Goal: Task Accomplishment & Management: Use online tool/utility

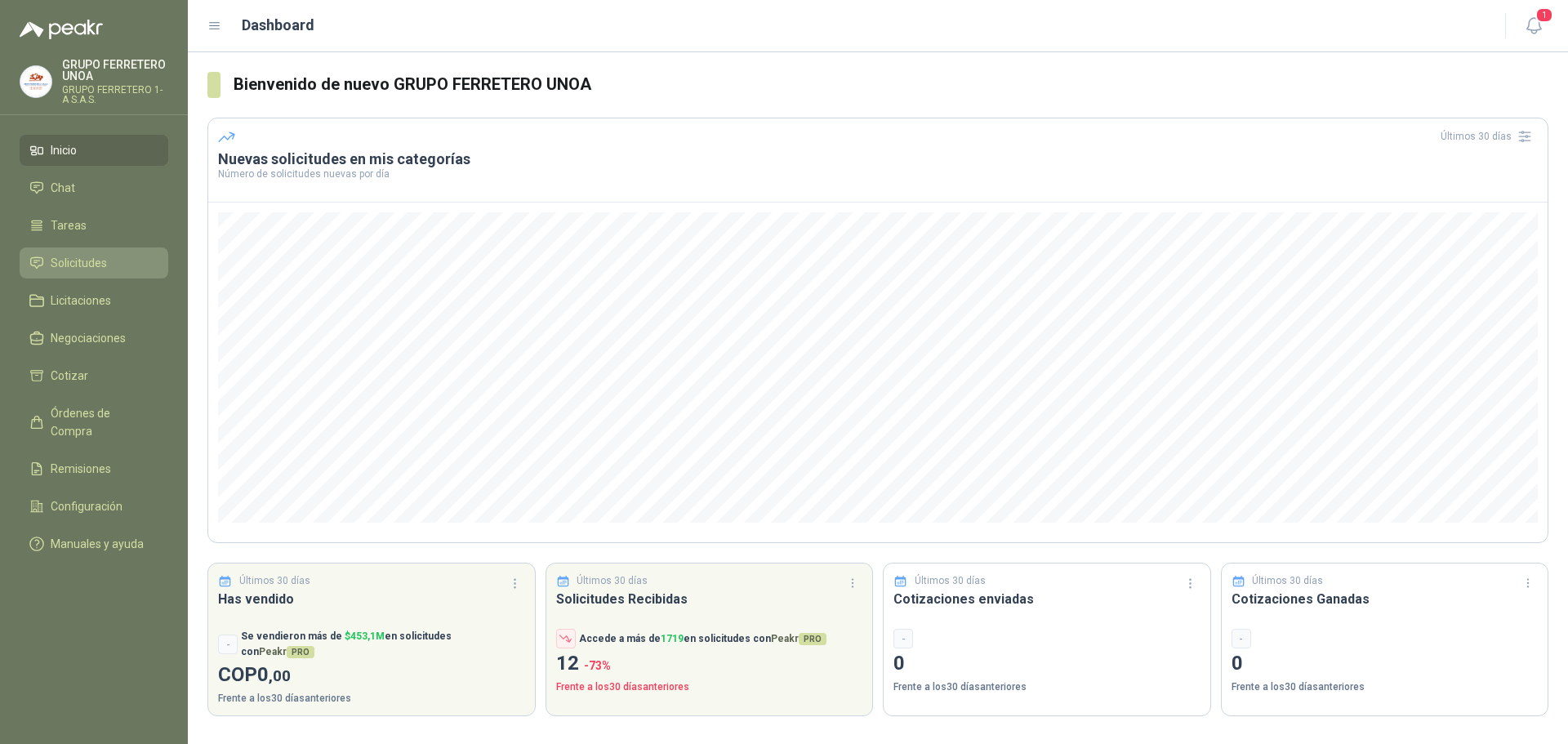
click at [92, 264] on span "Solicitudes" at bounding box center [78, 263] width 56 height 18
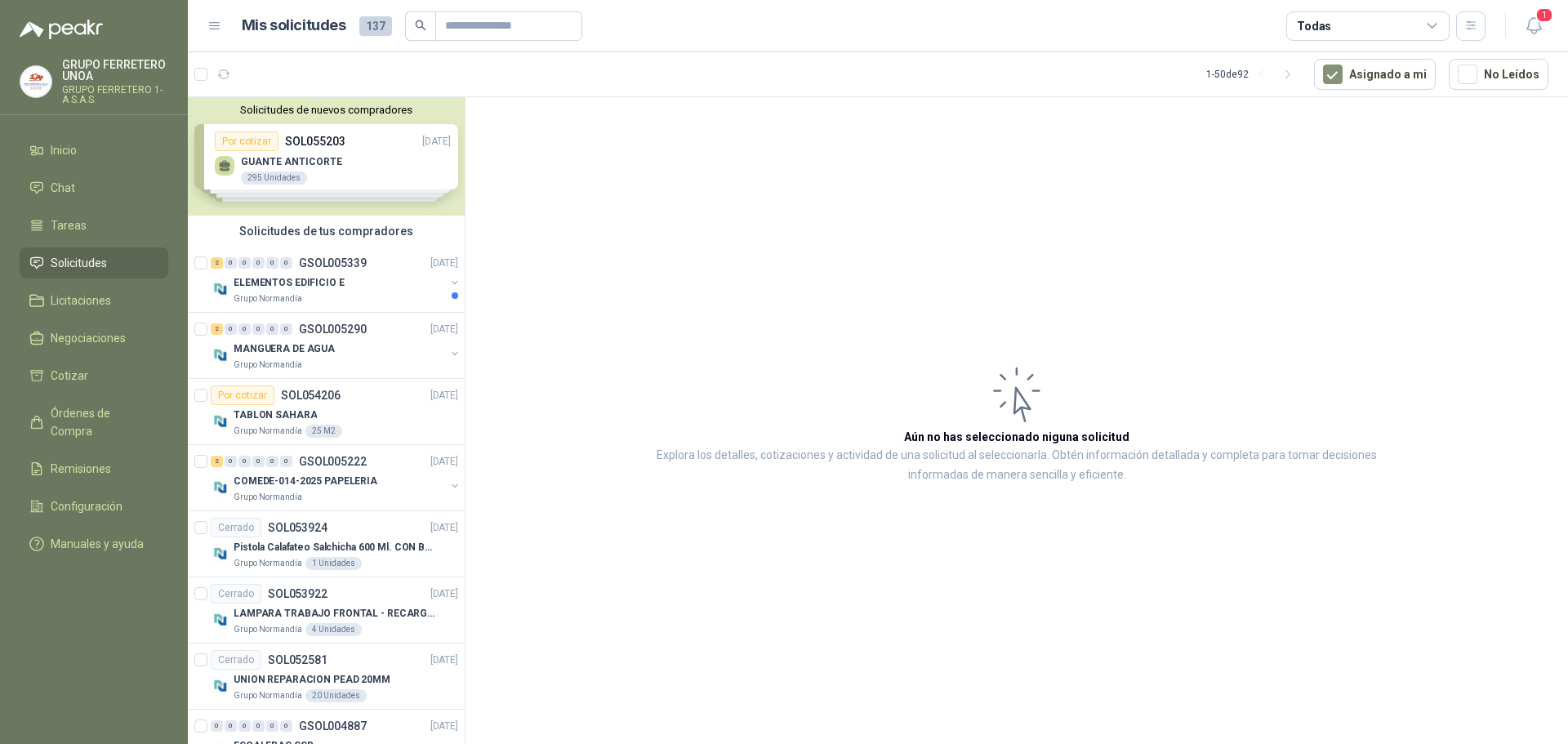
click at [351, 136] on div "Solicitudes de nuevos compradores Por cotizar SOL055203 [DATE] GUANTE ANTICORTE…" at bounding box center [325, 156] width 277 height 118
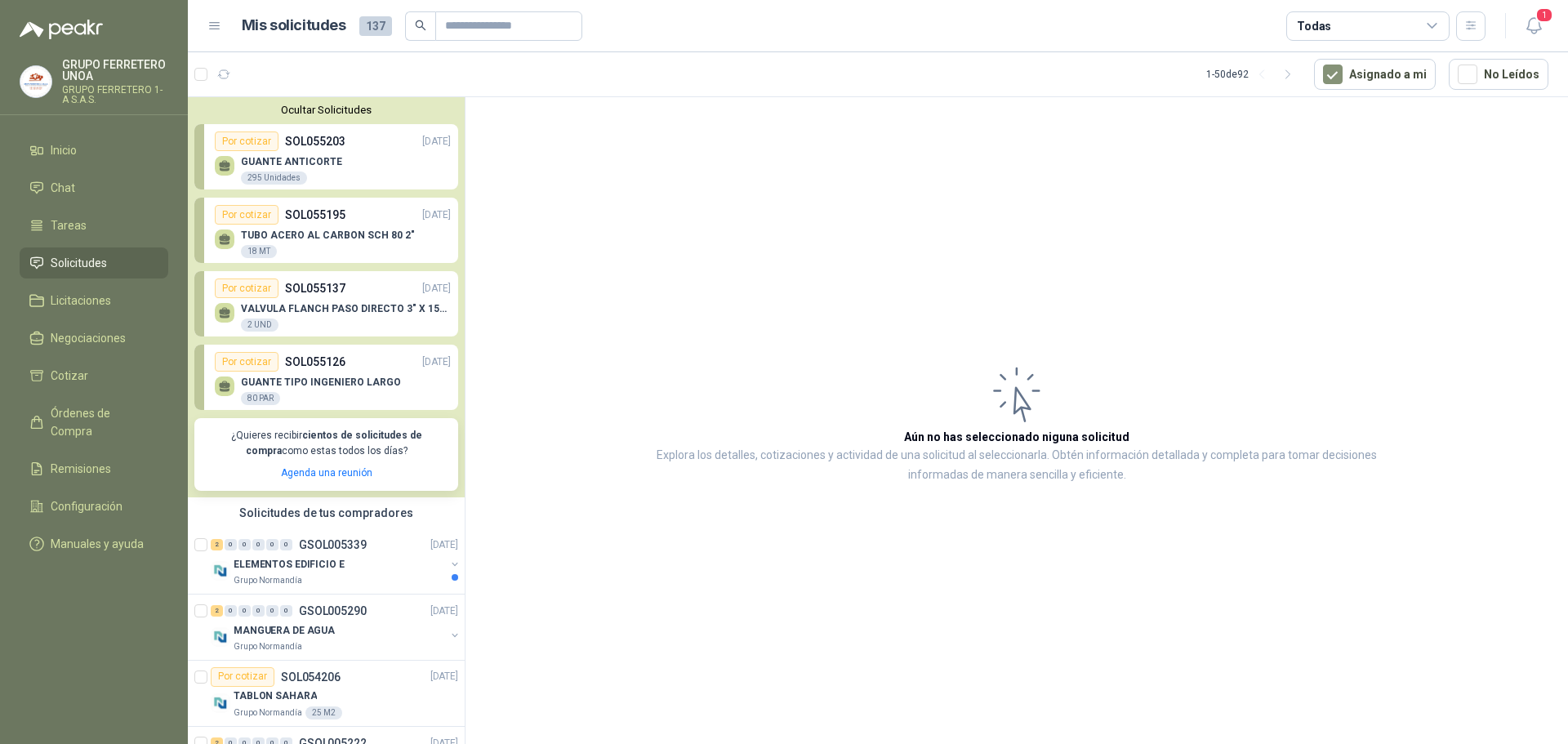
click at [260, 173] on div "295 Unidades" at bounding box center [274, 178] width 67 height 13
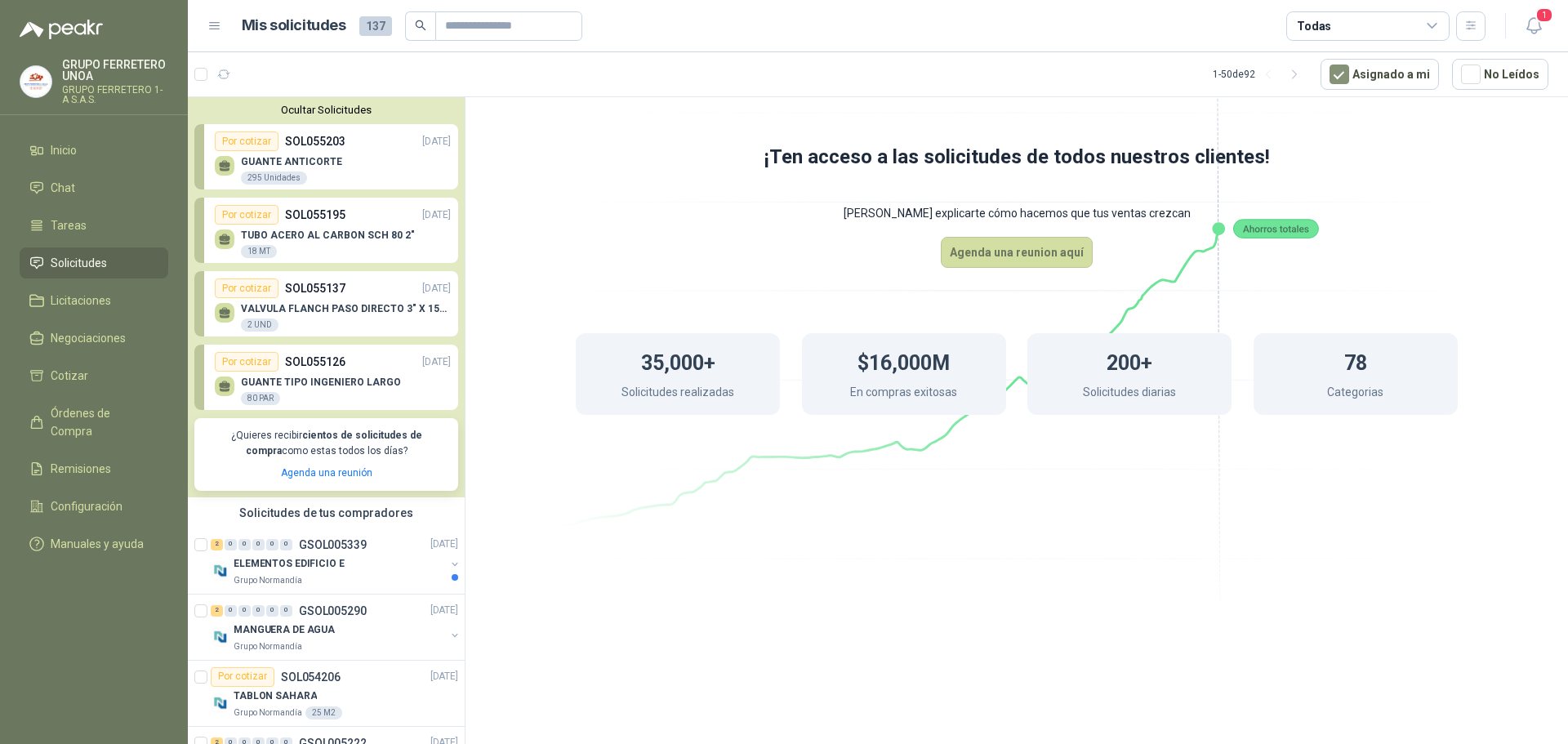
scroll to position [164, 0]
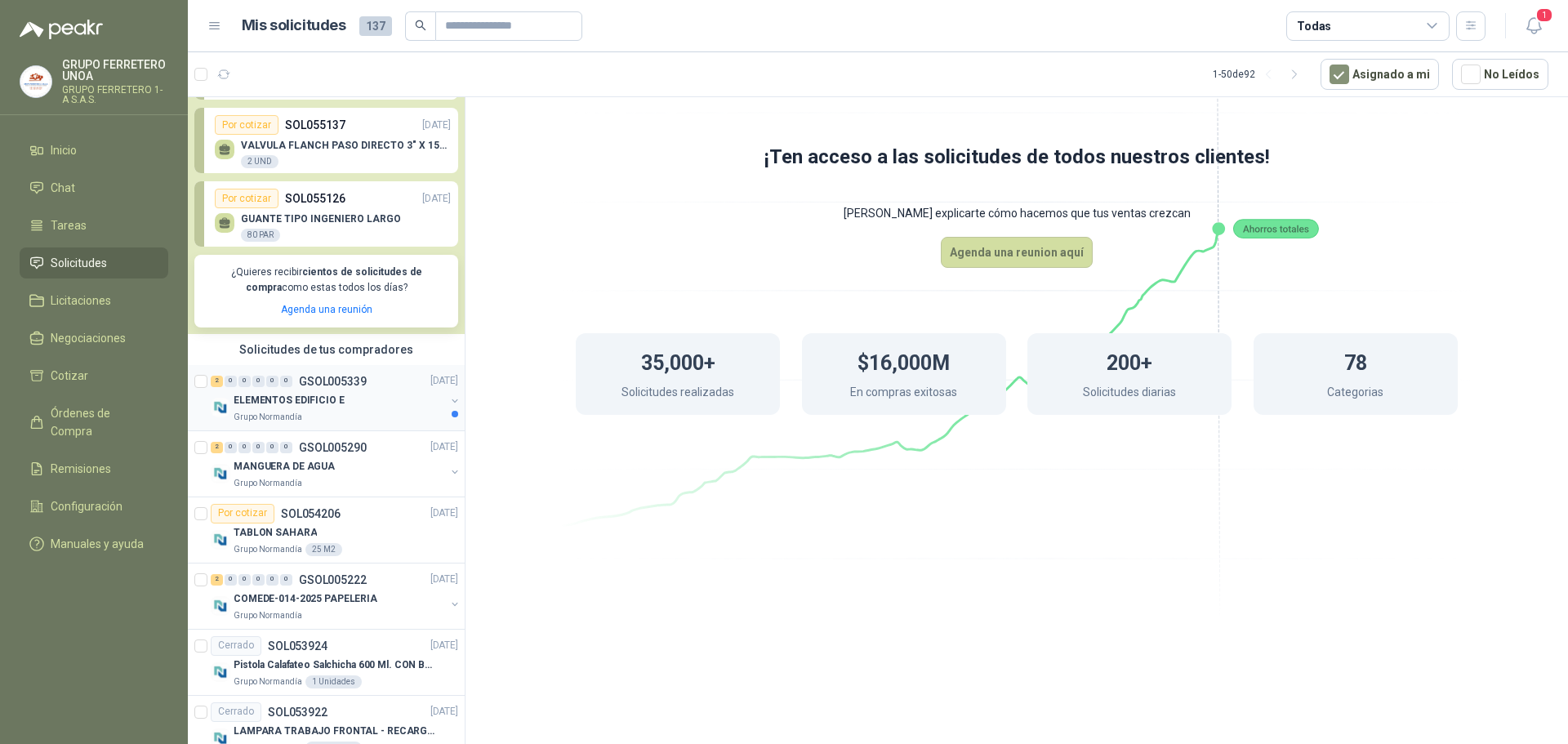
click at [365, 403] on div "ELEMENTOS EDIFICIO E" at bounding box center [339, 401] width 211 height 20
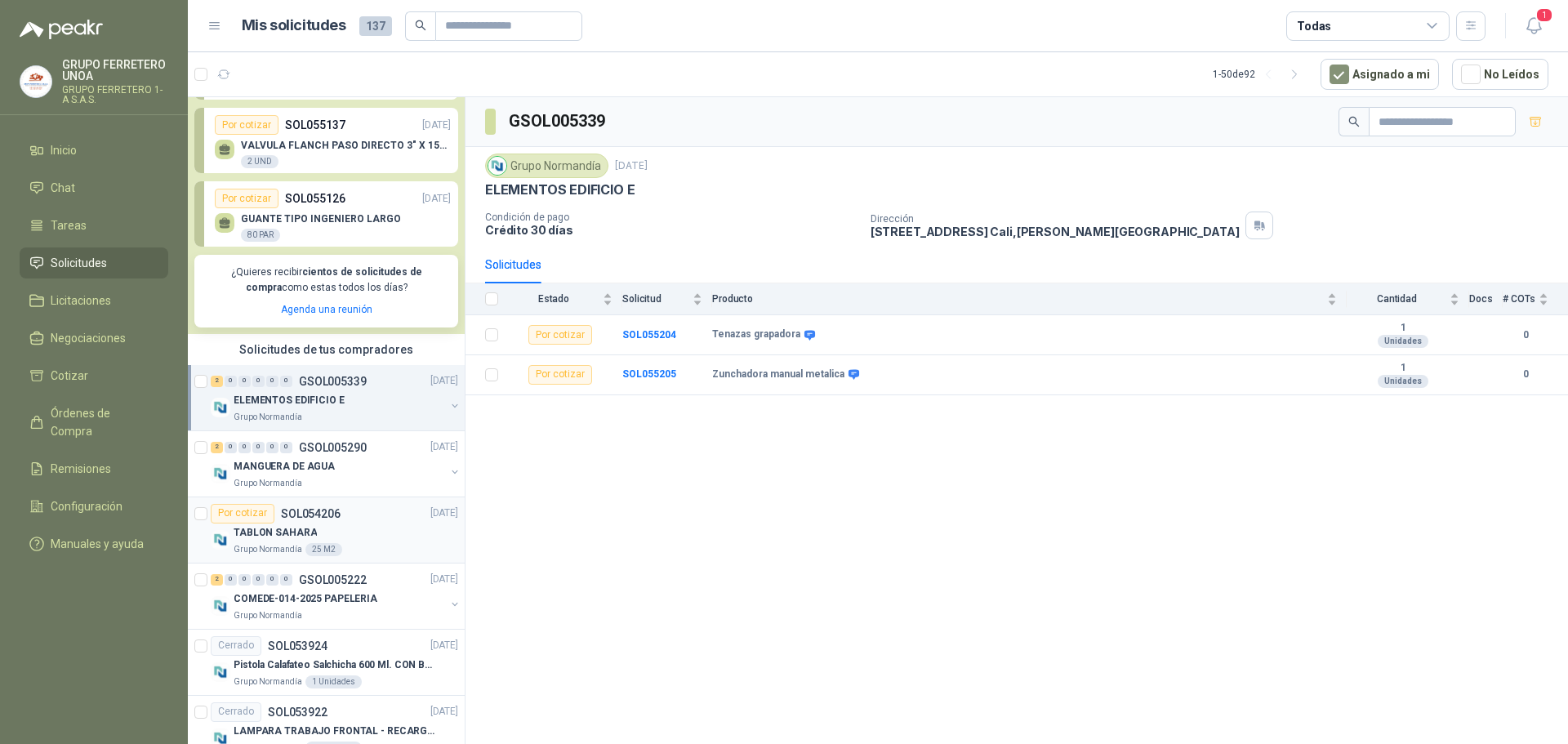
click at [366, 529] on div "TABLON SAHARA" at bounding box center [346, 533] width 224 height 20
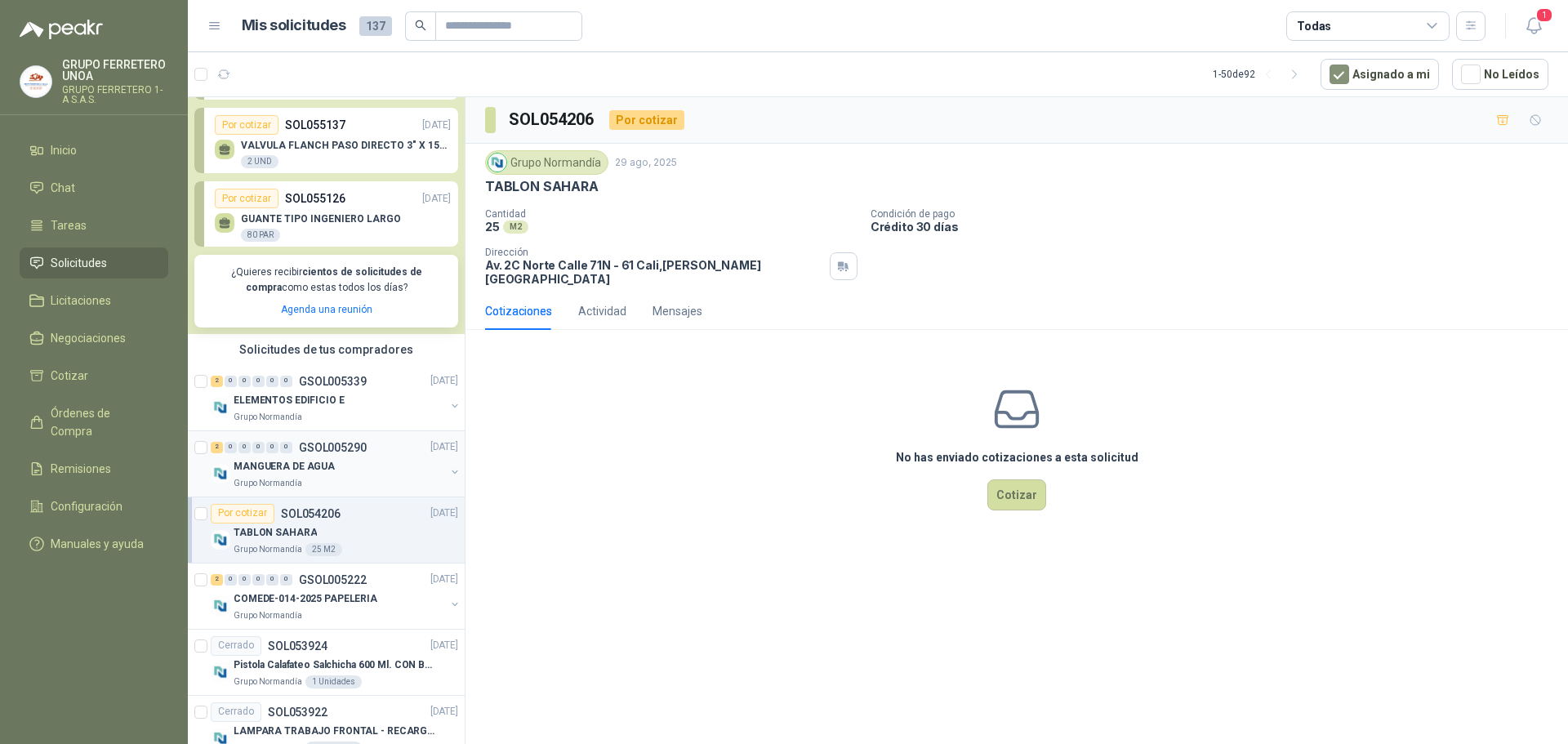
click at [370, 460] on div "MANGUERA DE AGUA" at bounding box center [339, 467] width 211 height 20
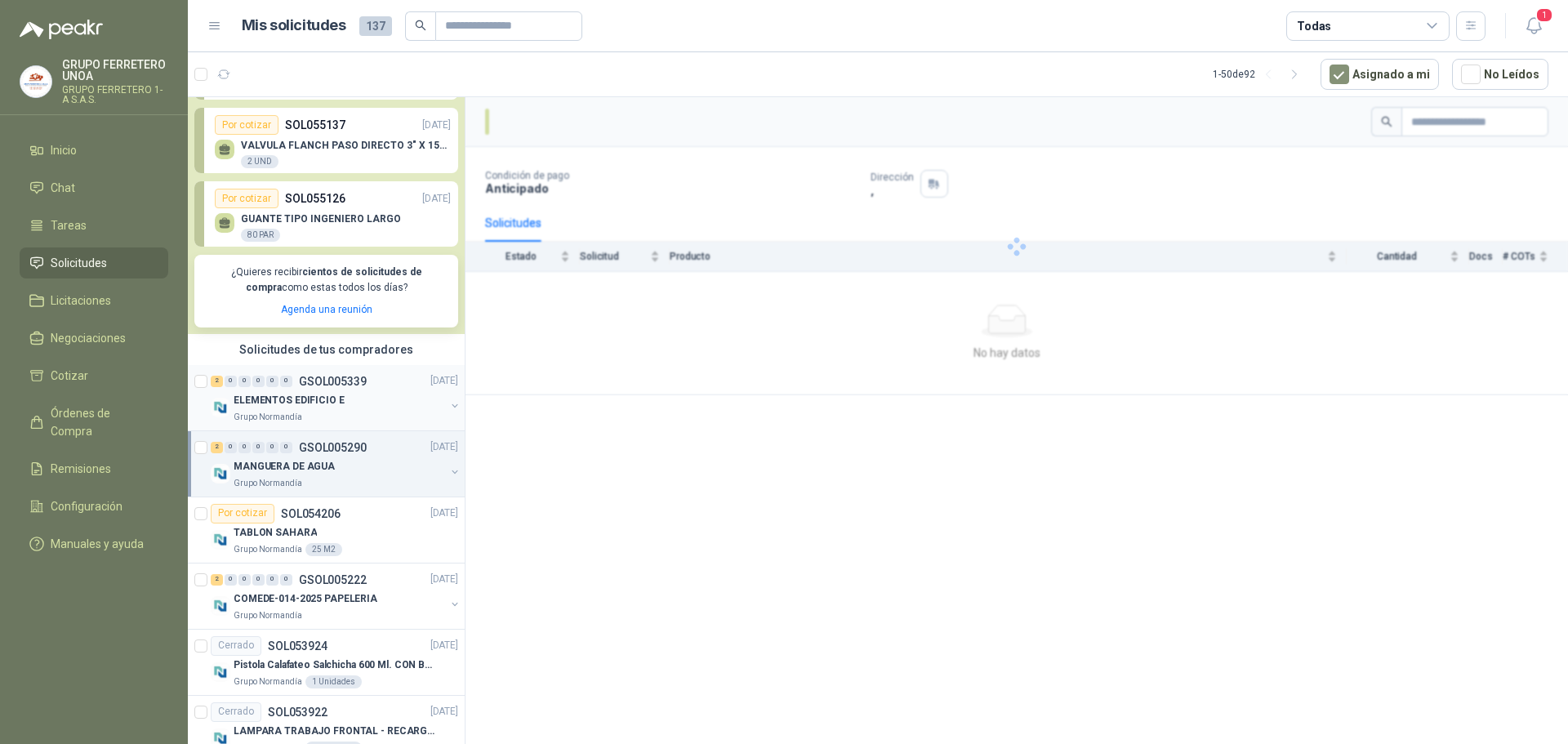
click at [370, 387] on div "2 0 0 0 0 0 GSOL005339 [DATE]" at bounding box center [337, 382] width 251 height 20
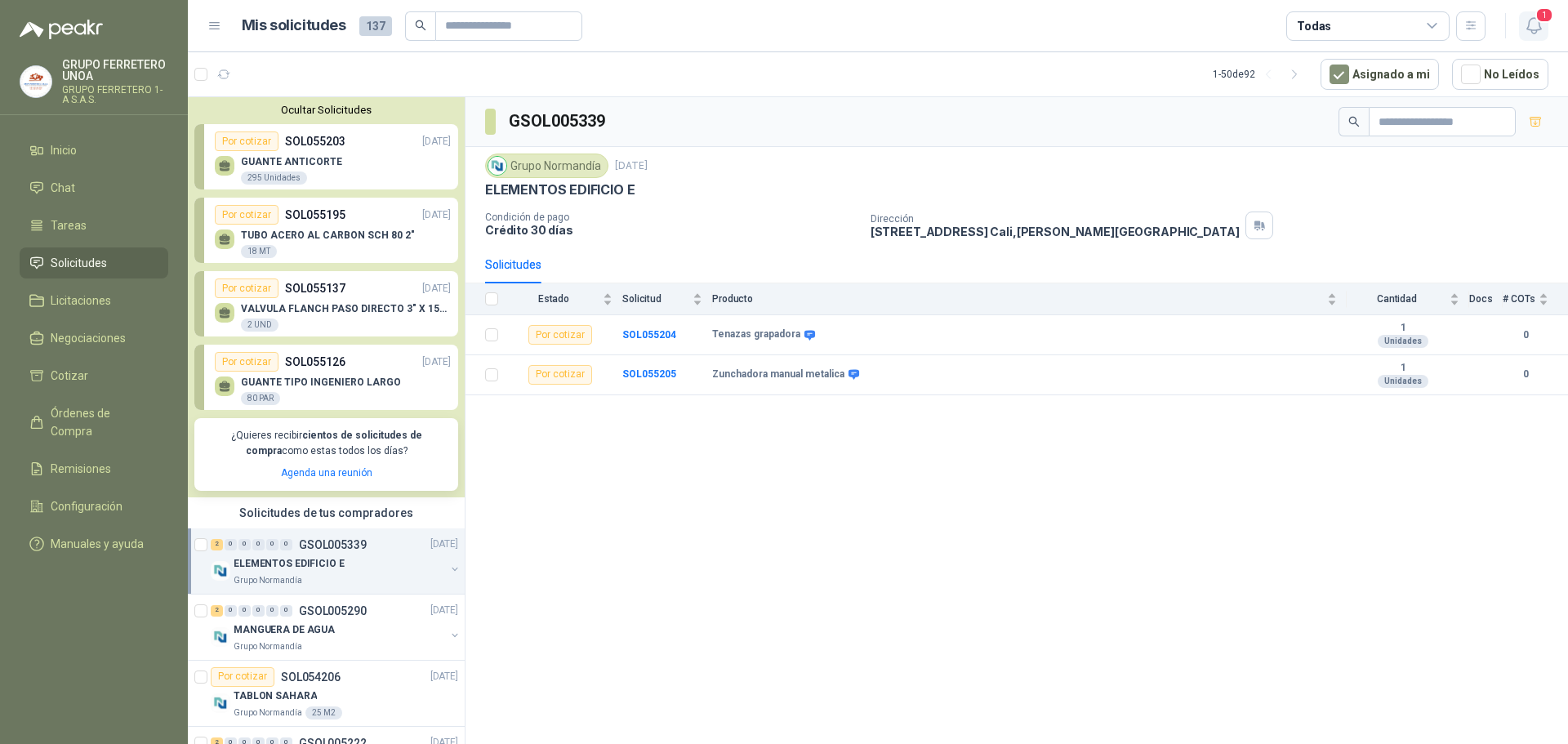
click at [1543, 23] on span "1" at bounding box center [1543, 15] width 18 height 15
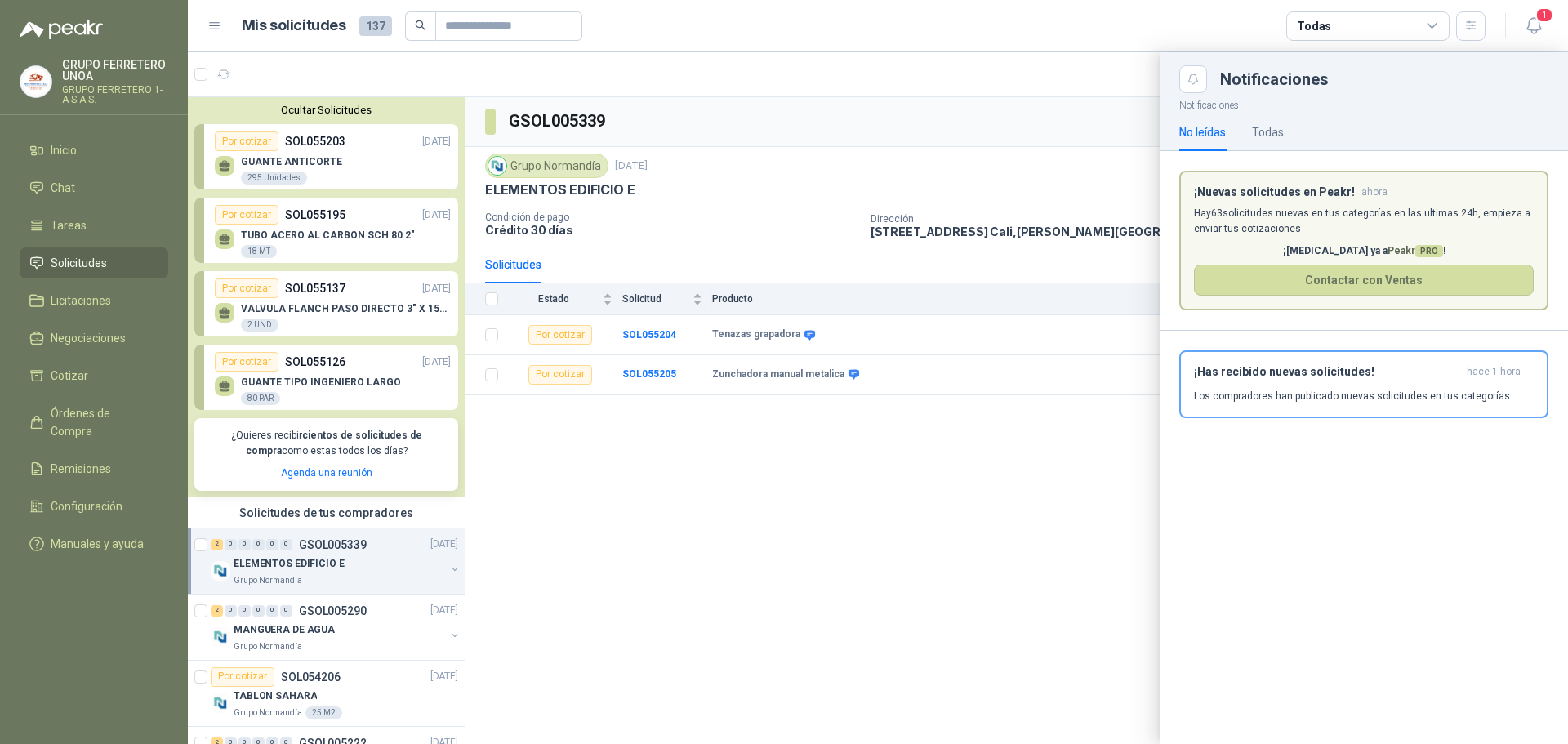
click at [1108, 499] on div at bounding box center [877, 398] width 1380 height 692
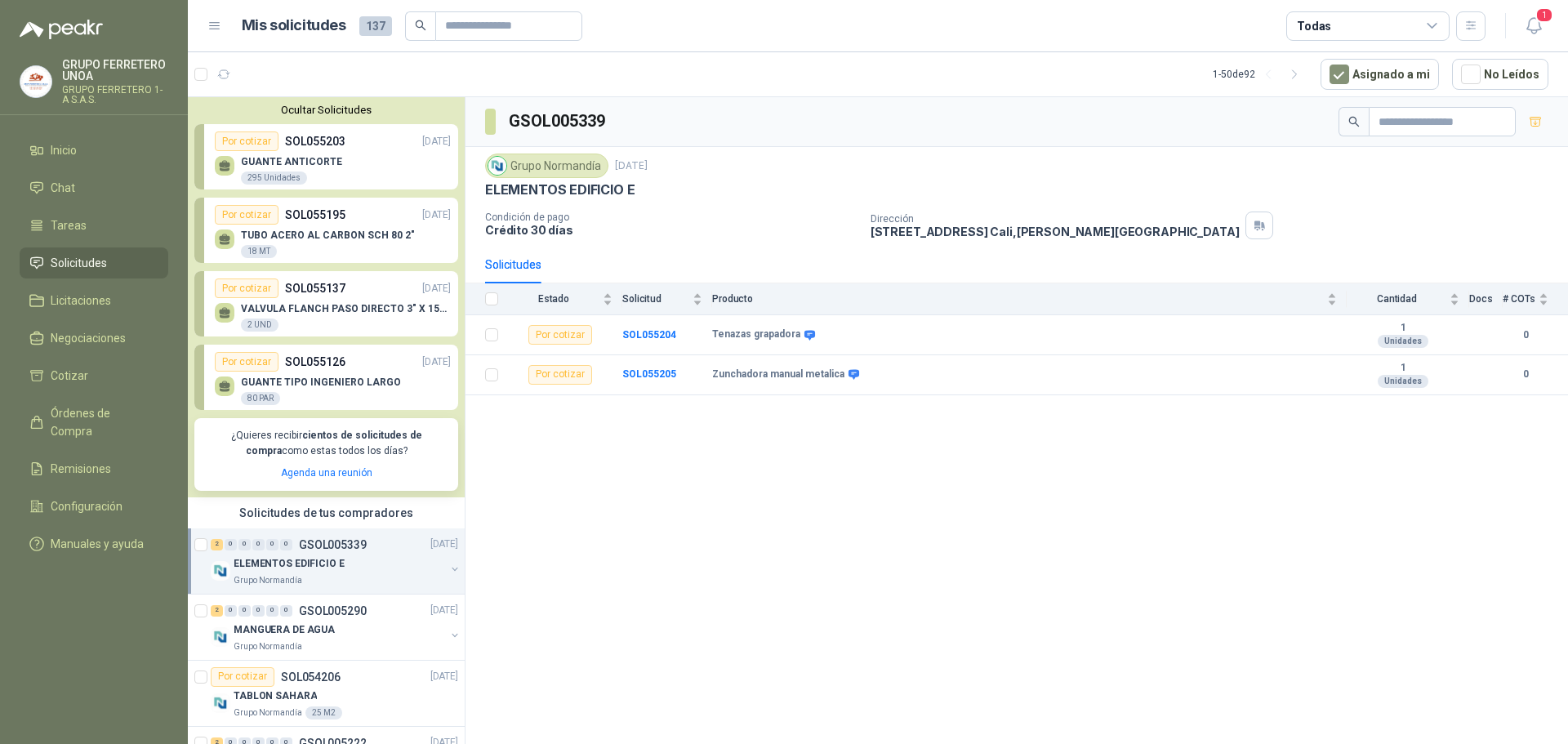
click at [265, 144] on div "Por cotizar" at bounding box center [246, 141] width 64 height 20
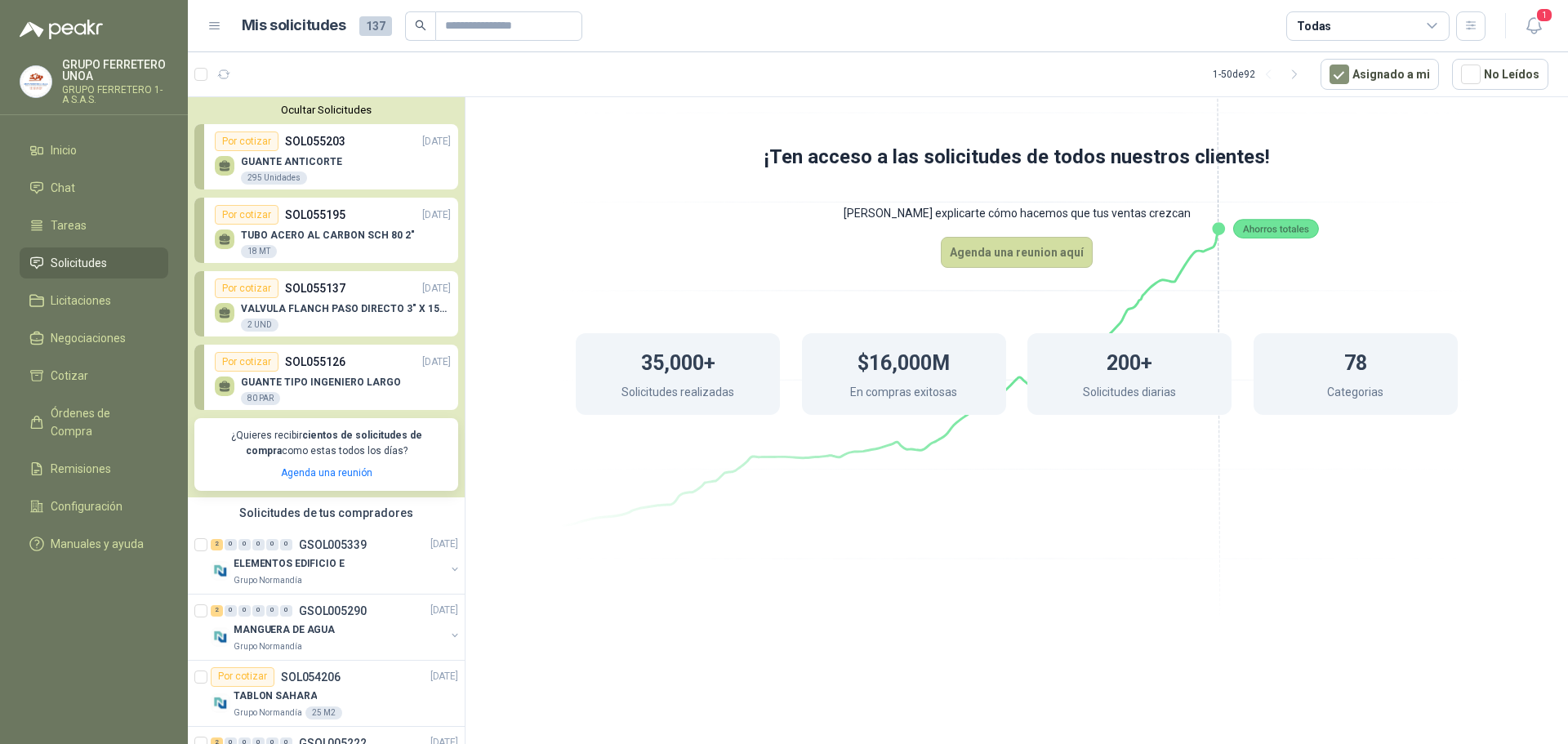
click at [359, 213] on div "Por cotizar SOL055195 [DATE]" at bounding box center [333, 215] width 236 height 20
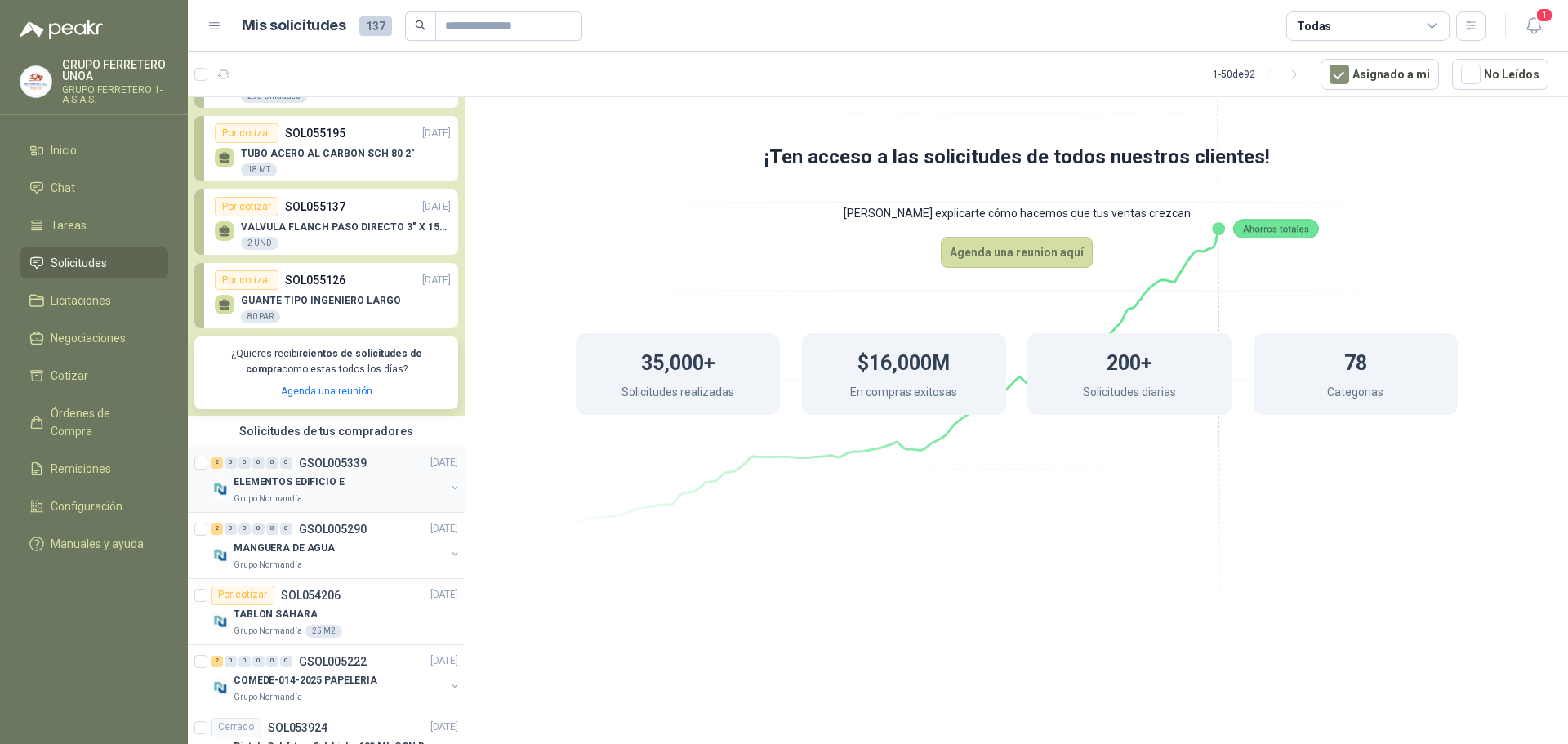
click at [338, 474] on div "ELEMENTOS EDIFICIO E" at bounding box center [339, 482] width 211 height 20
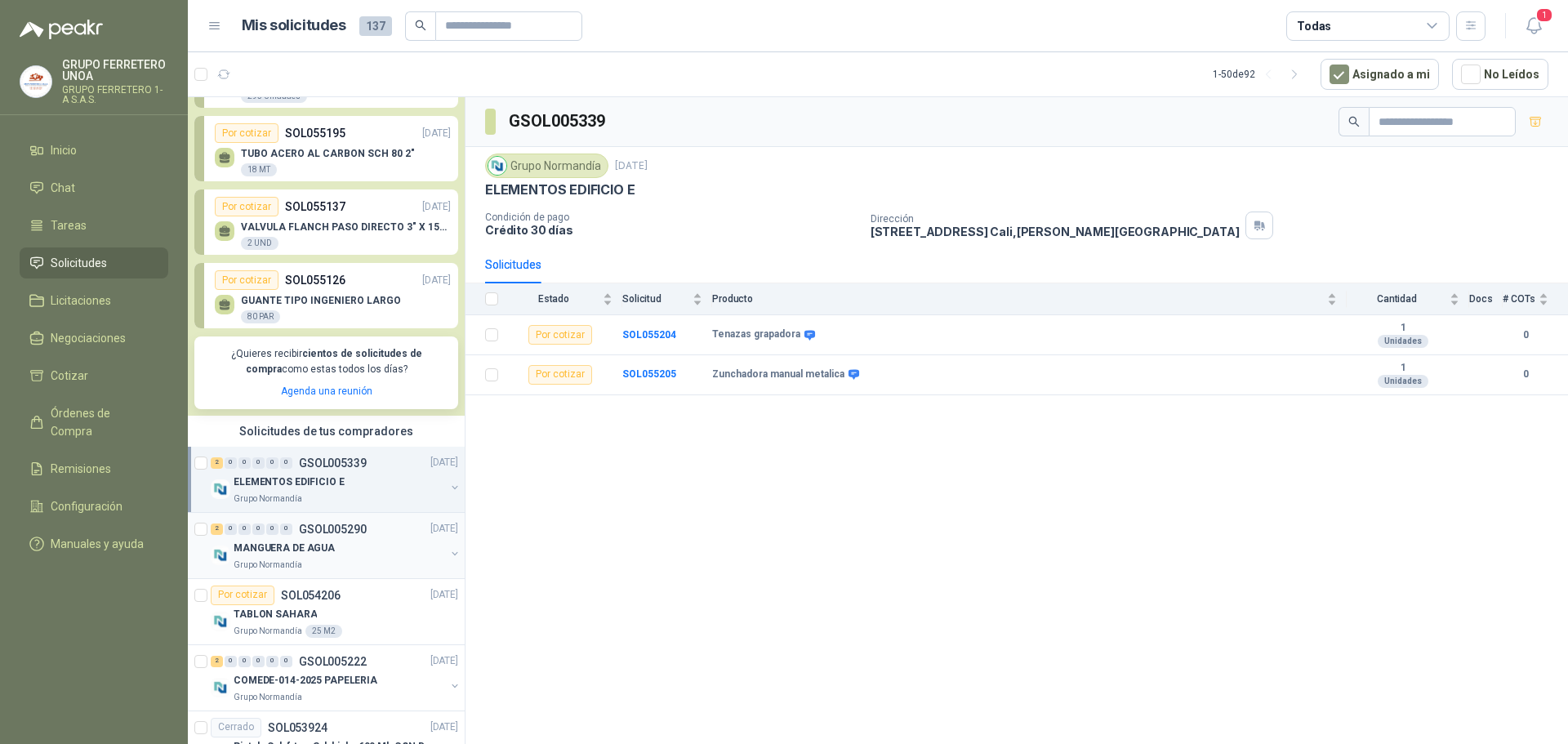
click at [344, 544] on div "MANGUERA DE AGUA" at bounding box center [339, 549] width 211 height 20
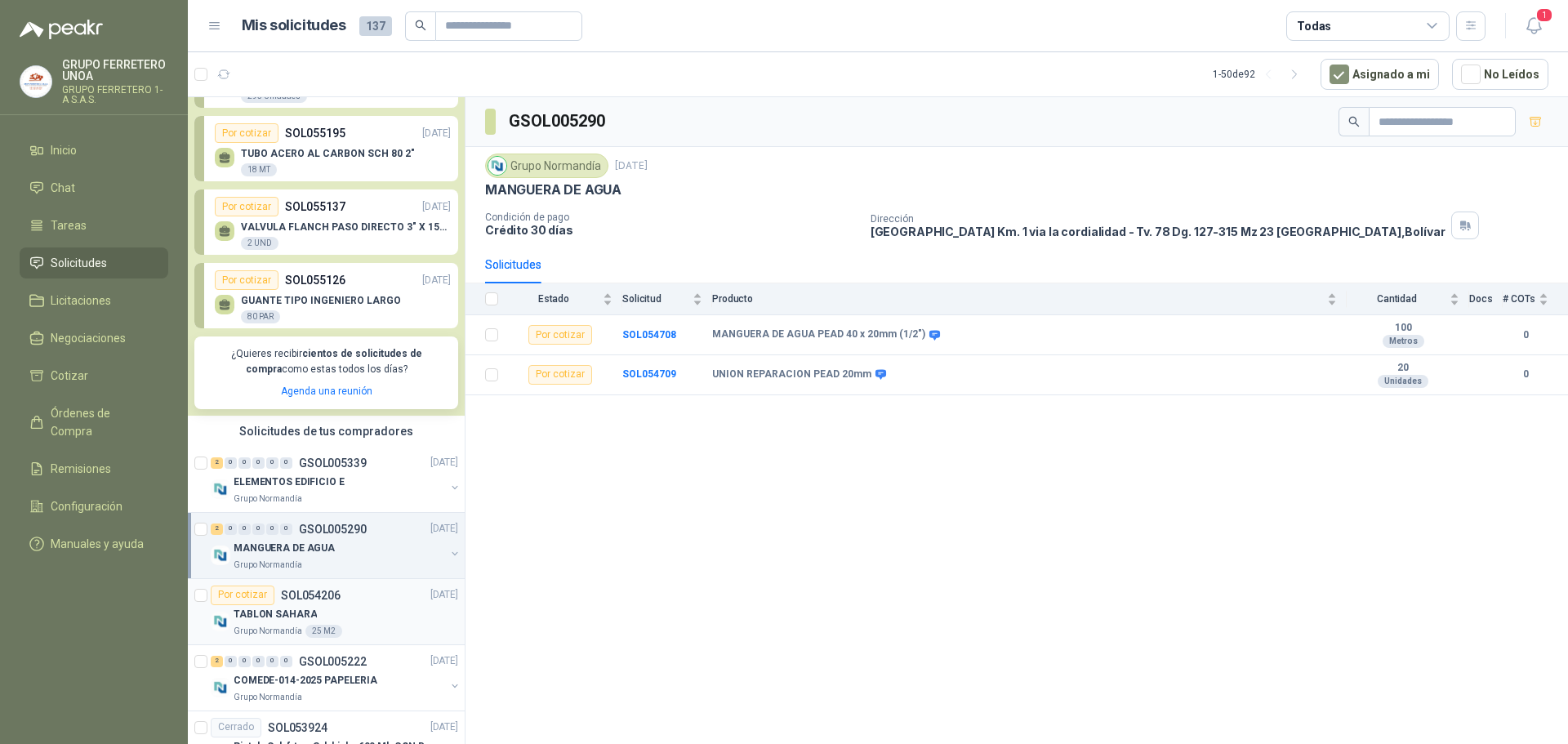
click at [343, 585] on article "Por cotizar SOL054206 [DATE] TABLON SAHARA Grupo [PERSON_NAME] 25 M2" at bounding box center [325, 613] width 277 height 67
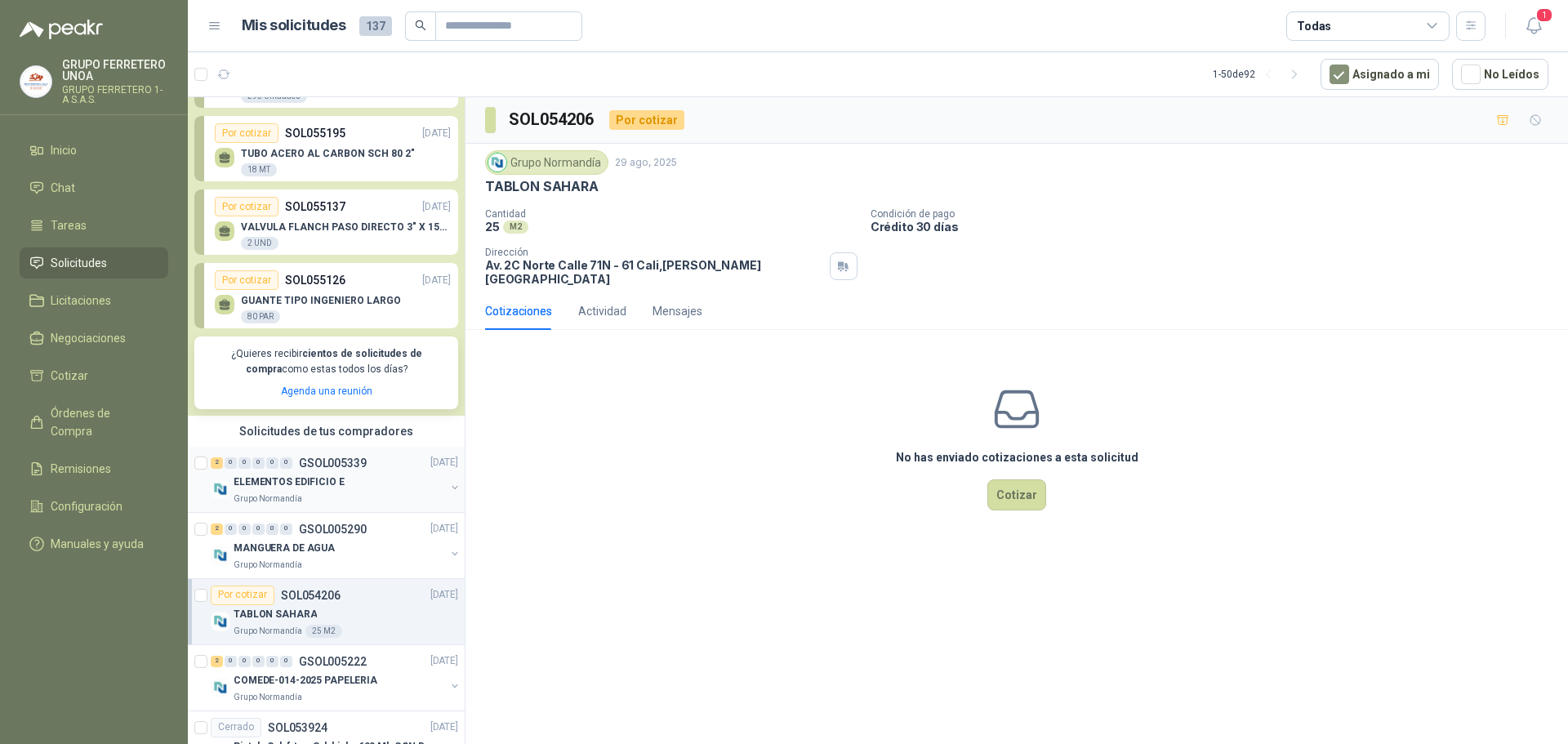
click at [348, 462] on p "GSOL005339" at bounding box center [332, 463] width 68 height 11
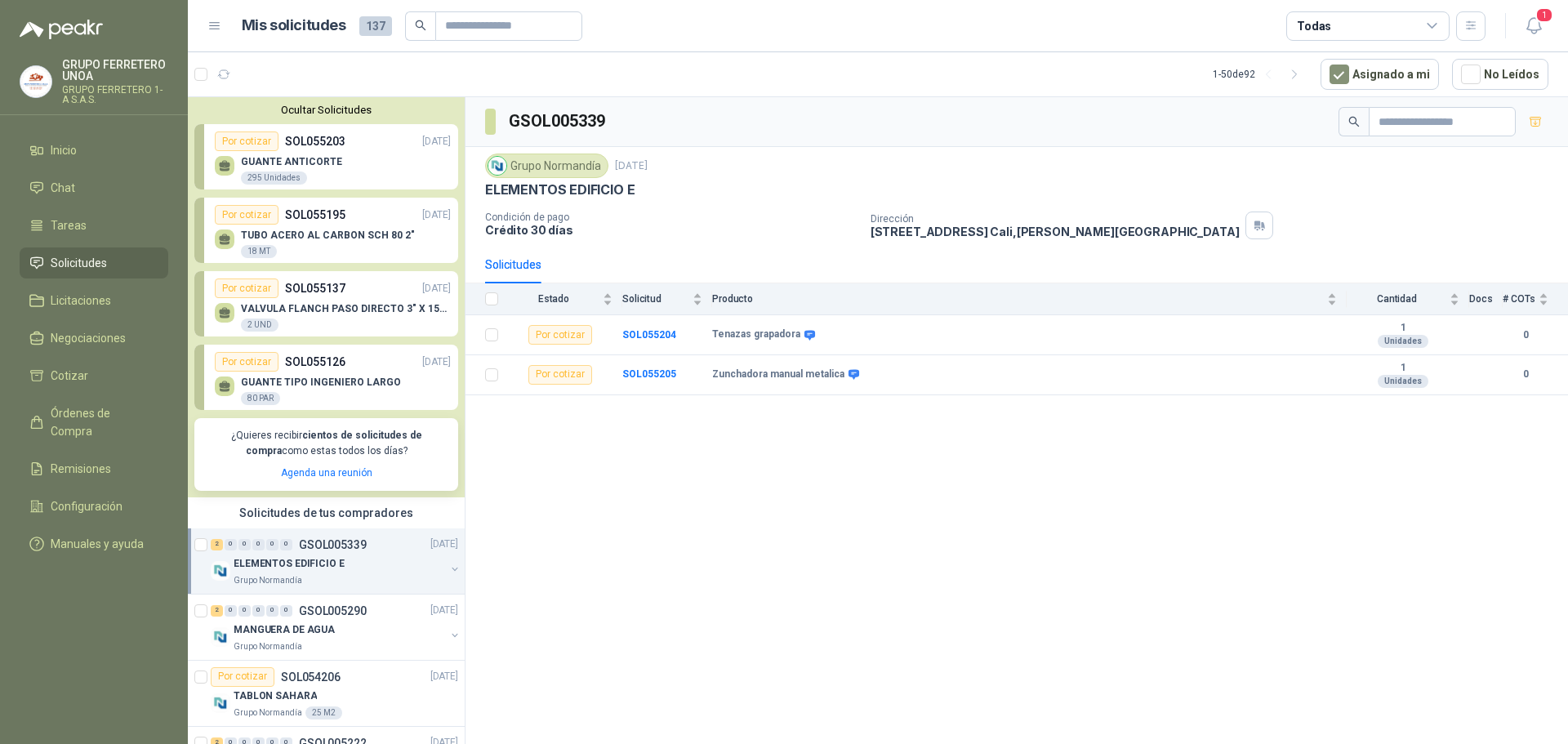
click at [320, 548] on p "GSOL005339" at bounding box center [332, 545] width 68 height 11
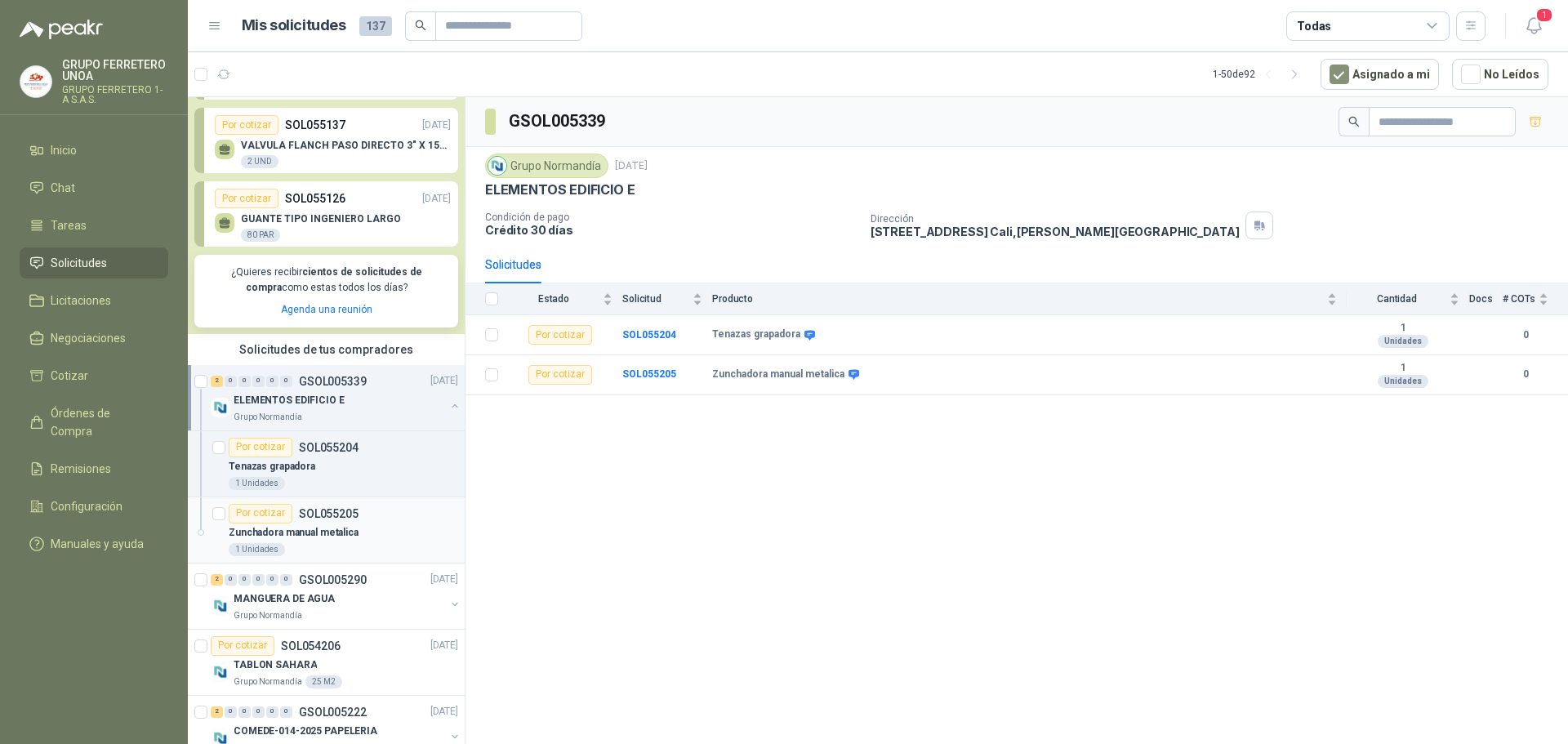
scroll to position [82, 0]
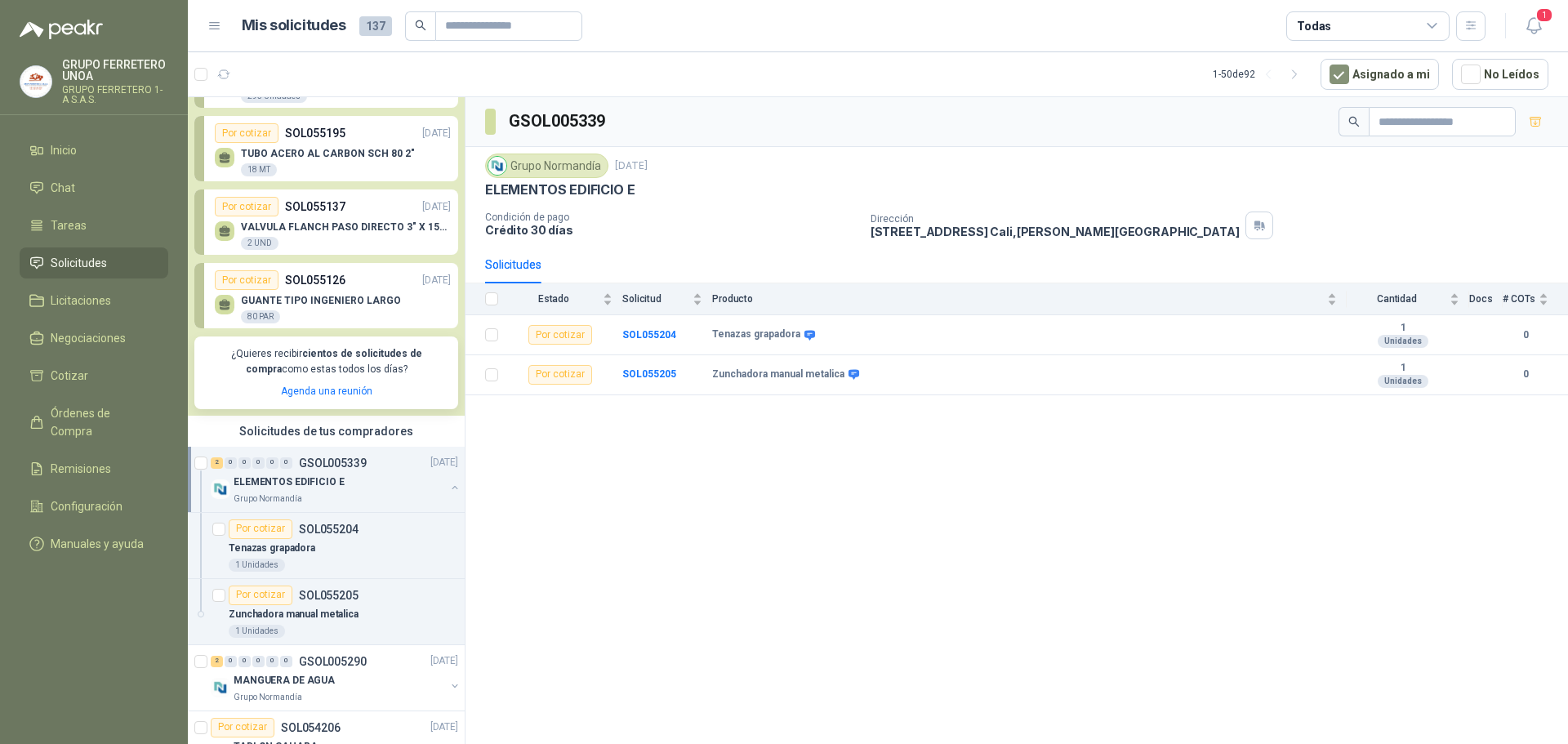
click at [361, 473] on div "ELEMENTOS EDIFICIO E" at bounding box center [339, 482] width 211 height 20
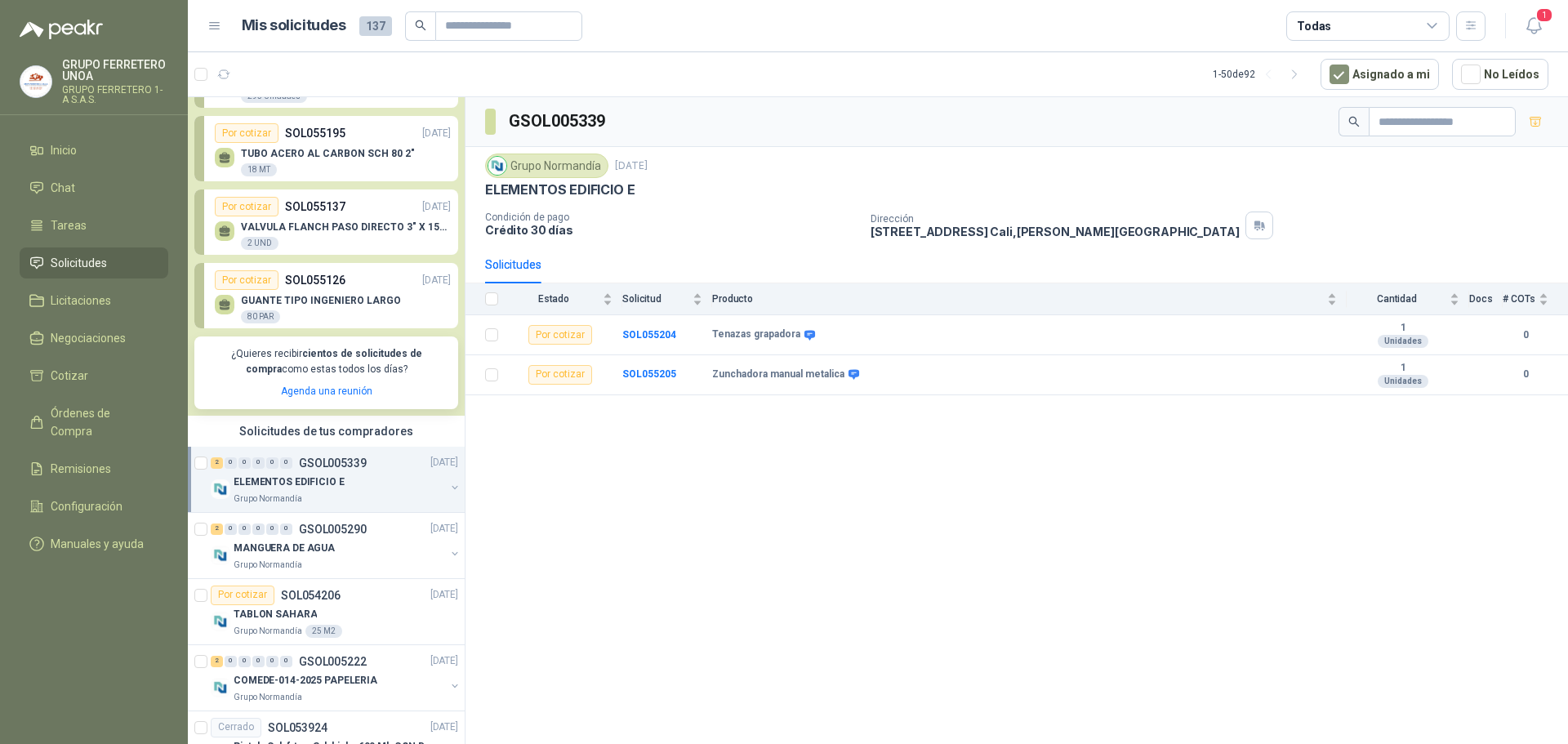
click at [429, 490] on div "ELEMENTOS EDIFICIO E" at bounding box center [339, 482] width 211 height 20
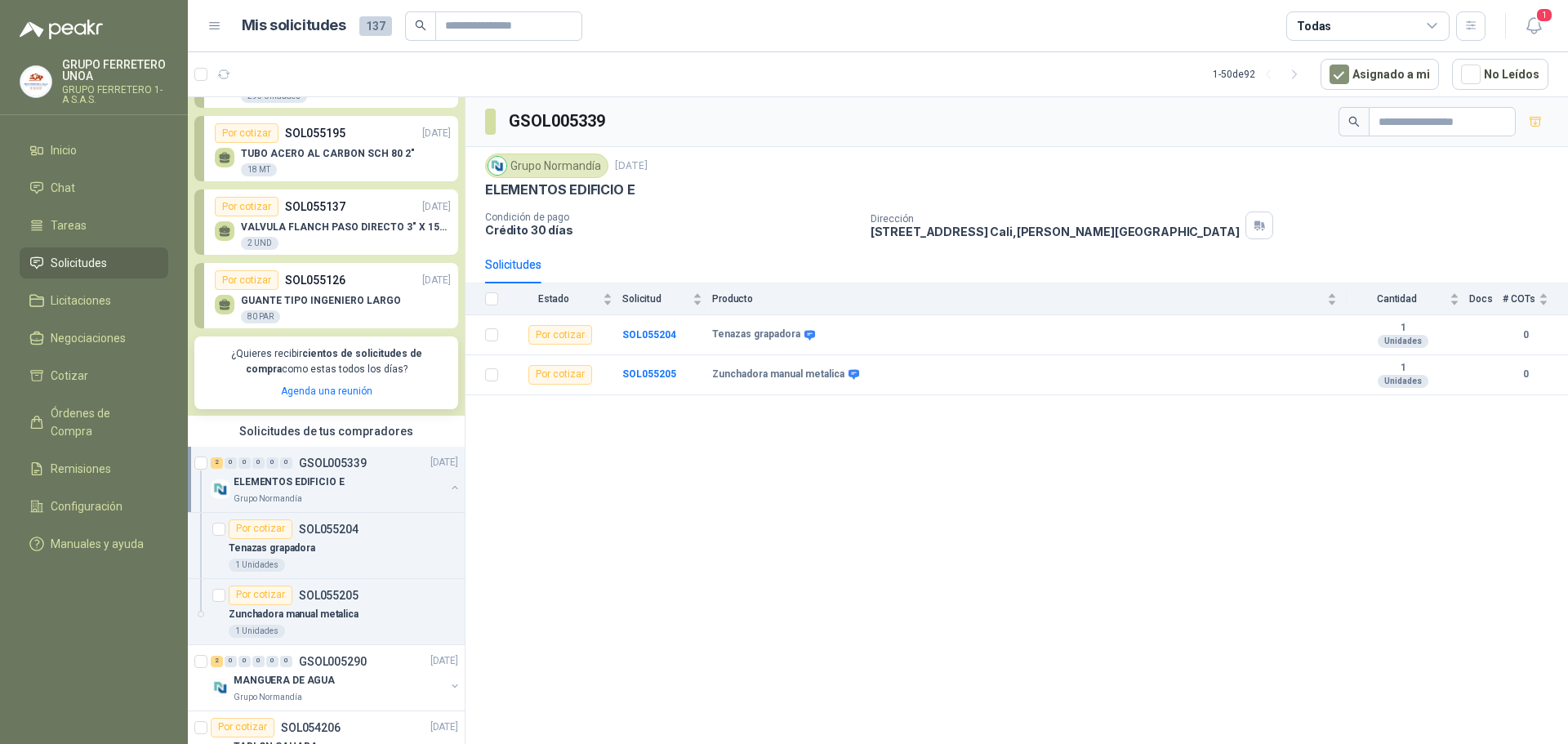
click at [429, 490] on div "ELEMENTOS EDIFICIO E" at bounding box center [339, 482] width 211 height 20
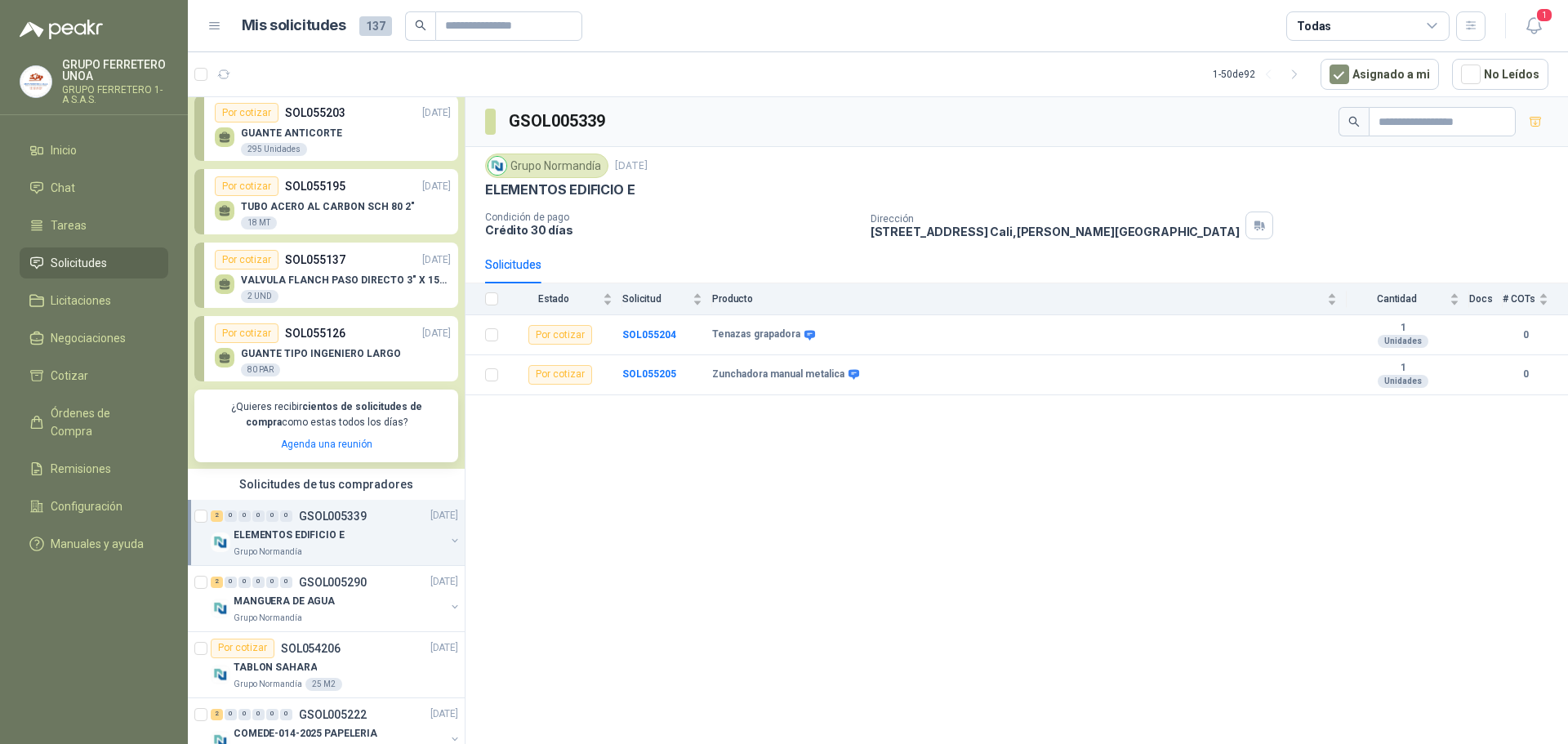
scroll to position [0, 0]
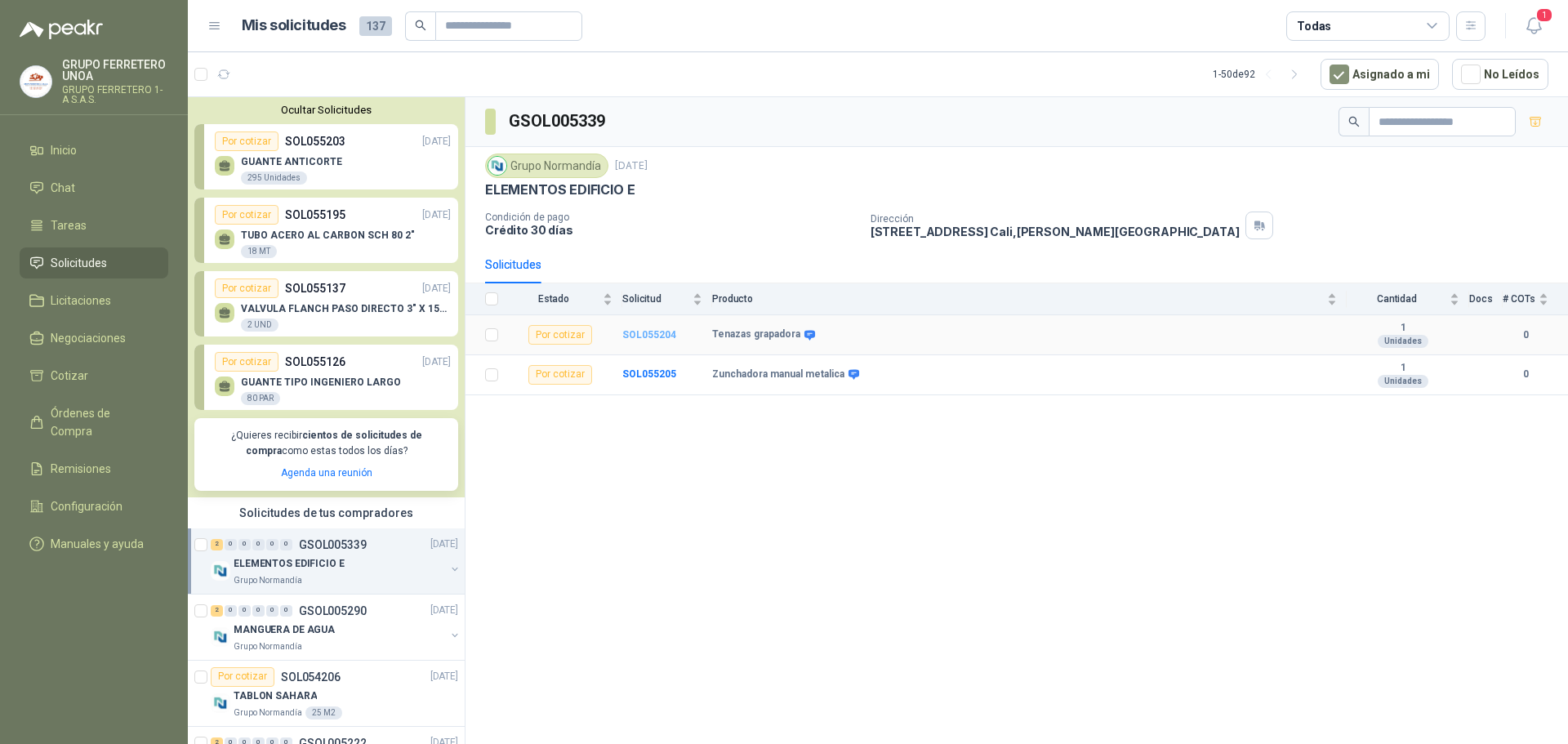
click at [648, 338] on b "SOL055204" at bounding box center [648, 335] width 54 height 11
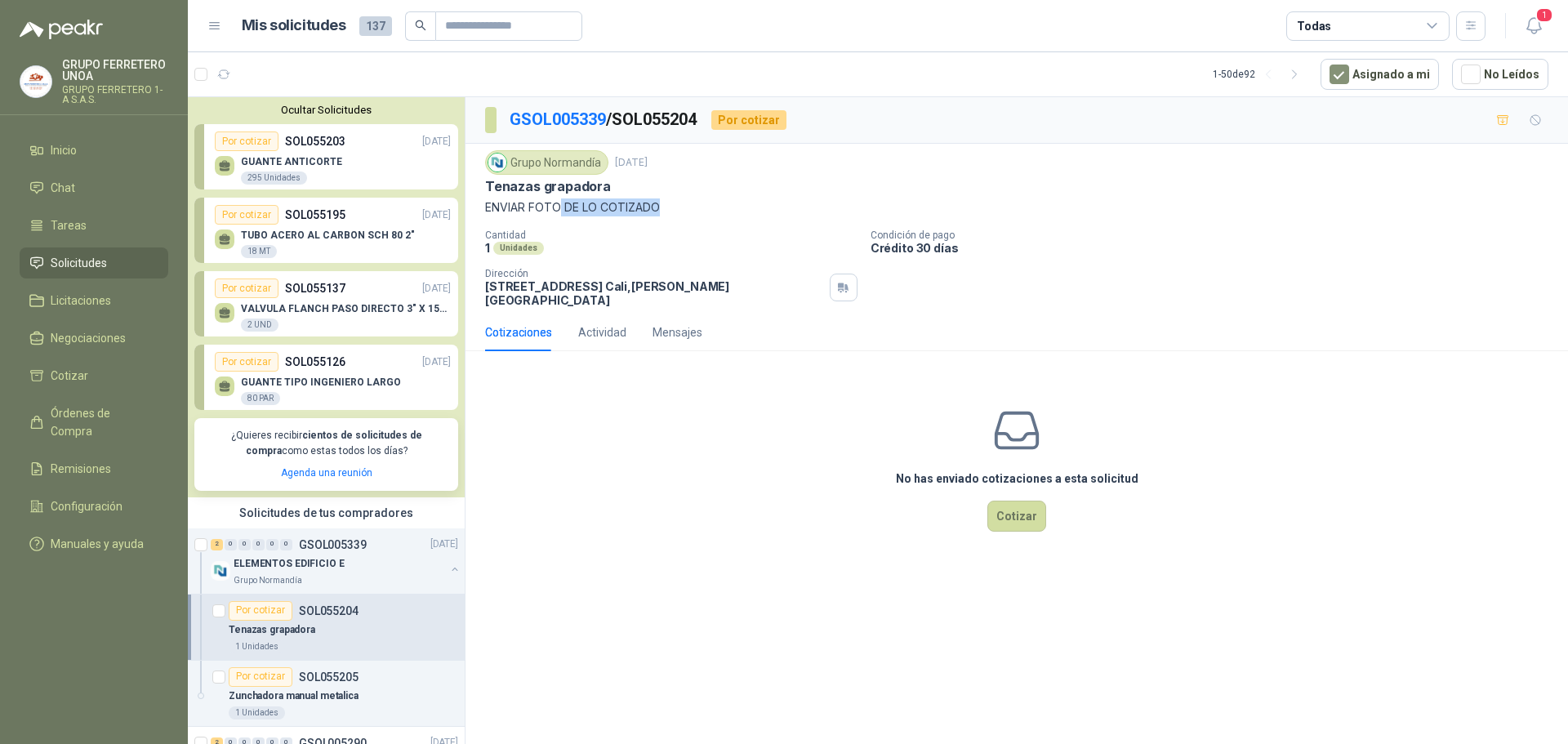
drag, startPoint x: 559, startPoint y: 206, endPoint x: 725, endPoint y: 216, distance: 166.3
click at [725, 216] on p "ENVIAR FOTO DE LO COTIZADO" at bounding box center [1016, 207] width 1063 height 18
click at [585, 323] on div "Actividad" at bounding box center [602, 332] width 48 height 18
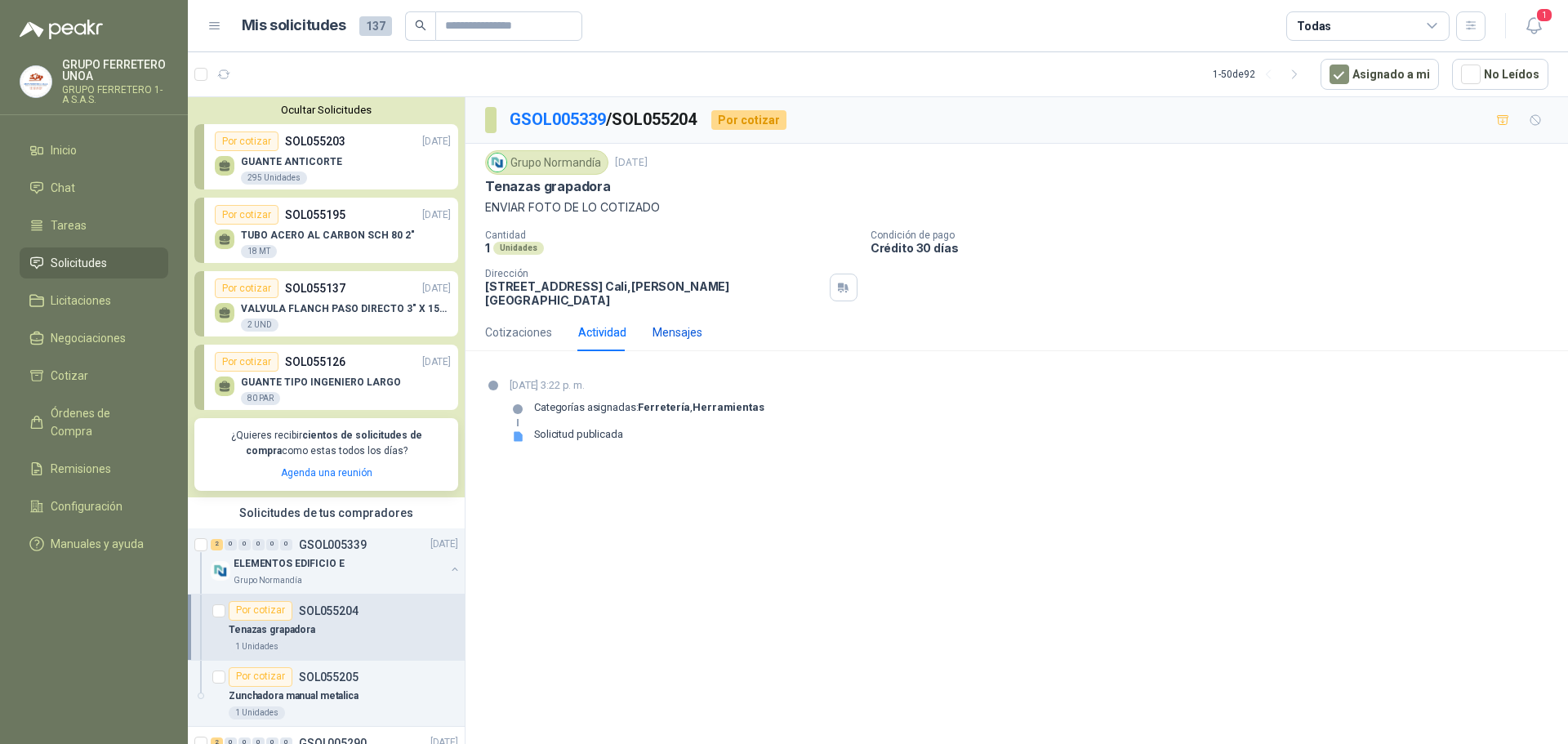
click at [697, 323] on div "Mensajes" at bounding box center [677, 332] width 49 height 18
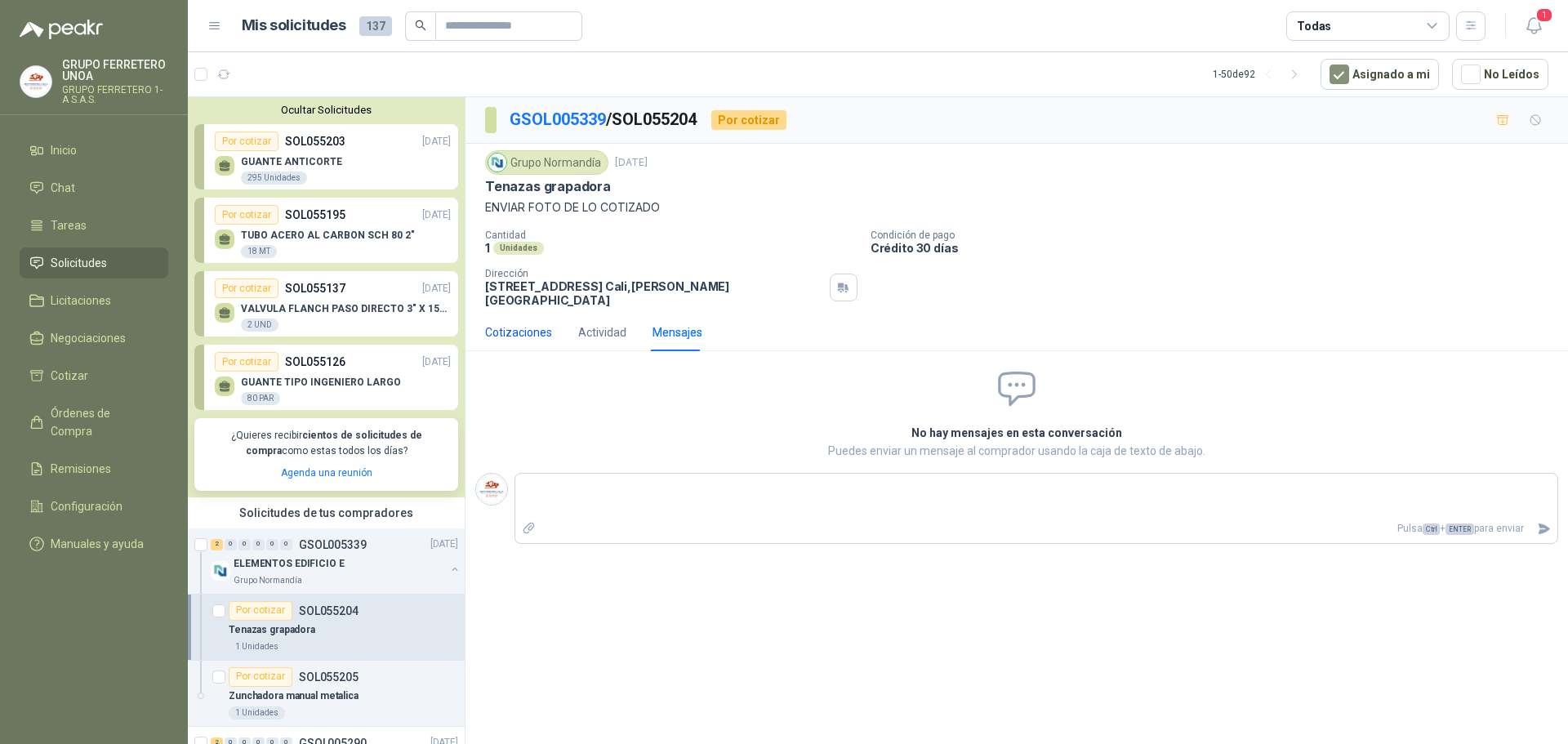
click at [501, 324] on div "Cotizaciones" at bounding box center [518, 332] width 67 height 18
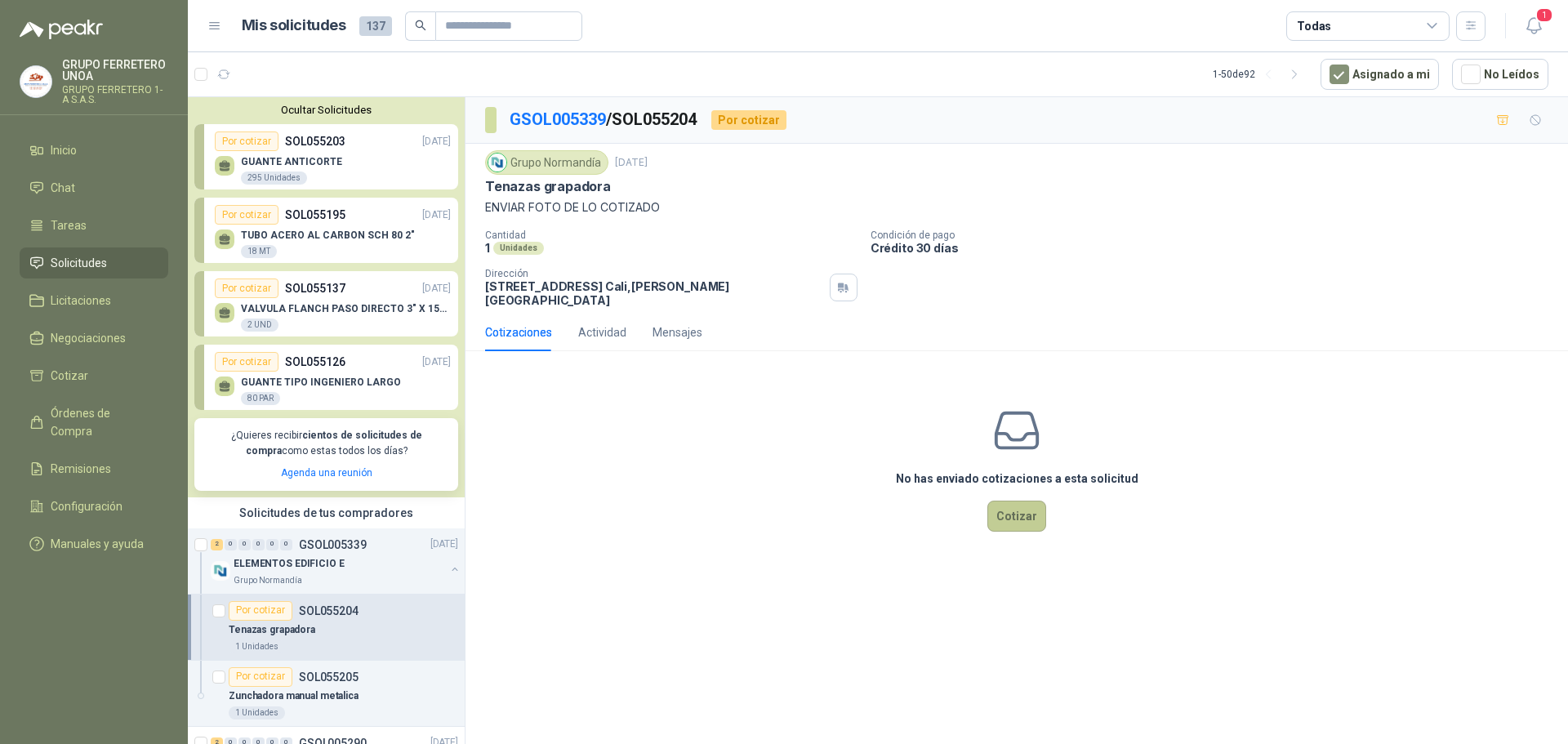
click at [1040, 505] on button "Cotizar" at bounding box center [1016, 516] width 59 height 31
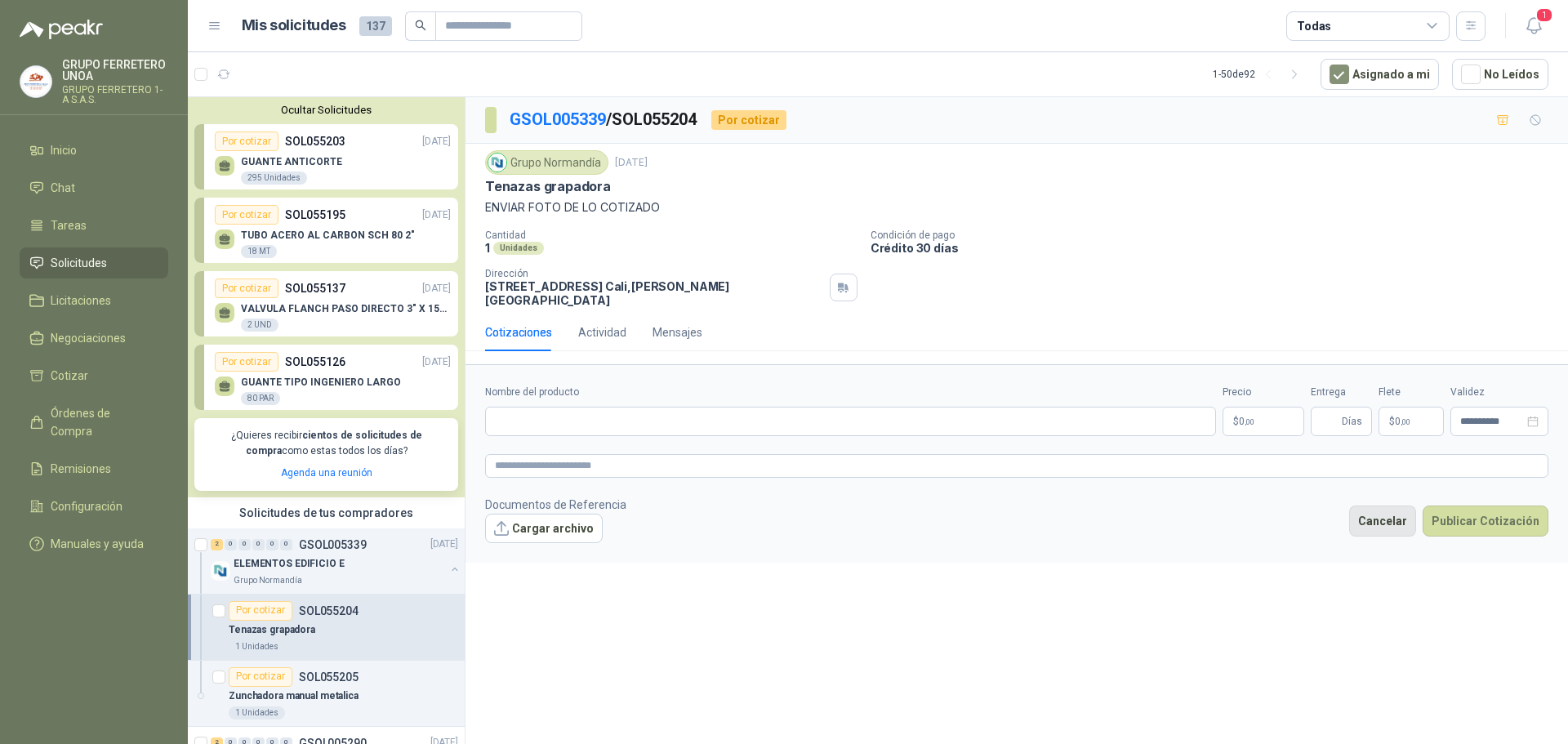
click at [1398, 505] on button "Cancelar" at bounding box center [1382, 520] width 67 height 31
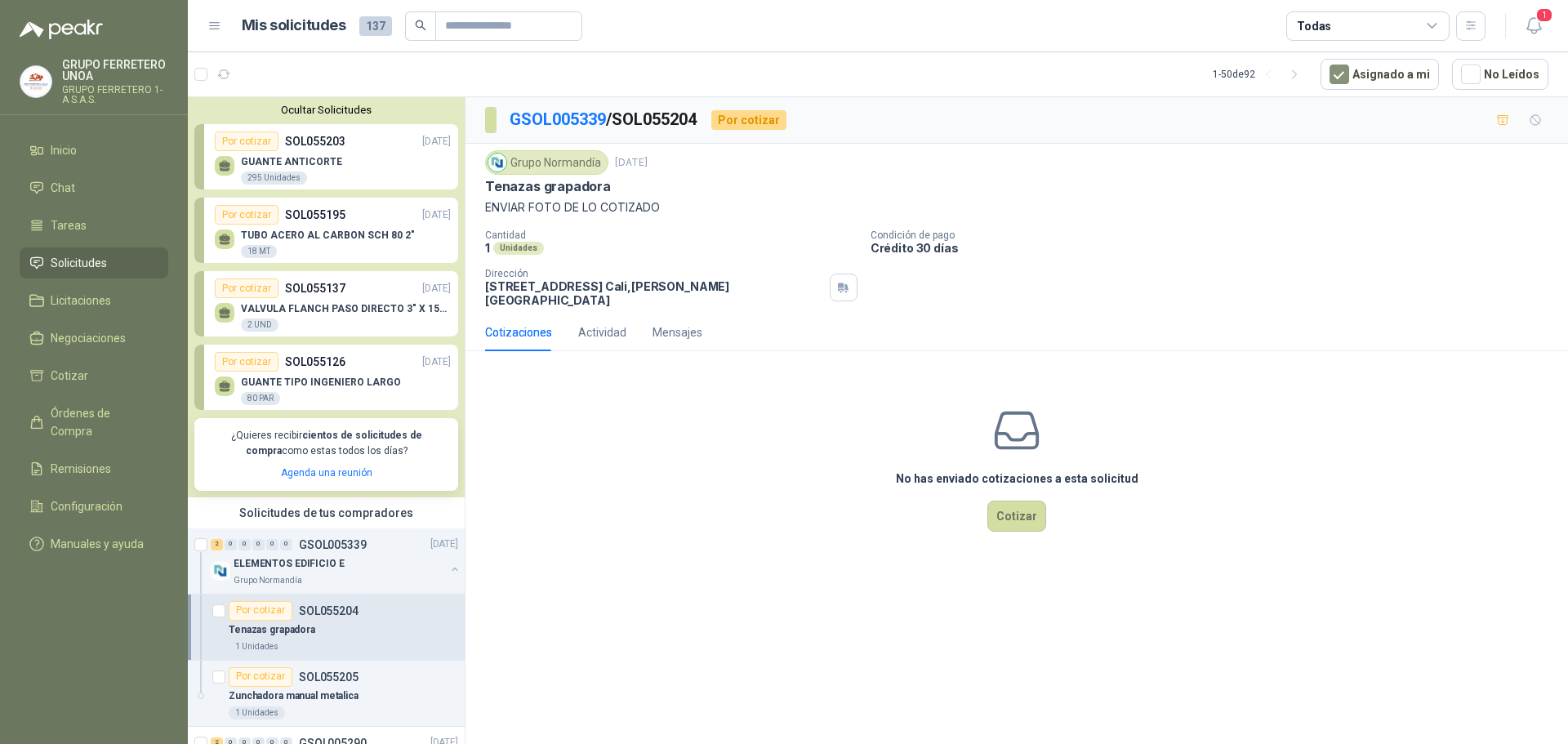
click at [326, 168] on div "GUANTE ANTICORTE 295 Unidades" at bounding box center [291, 170] width 101 height 29
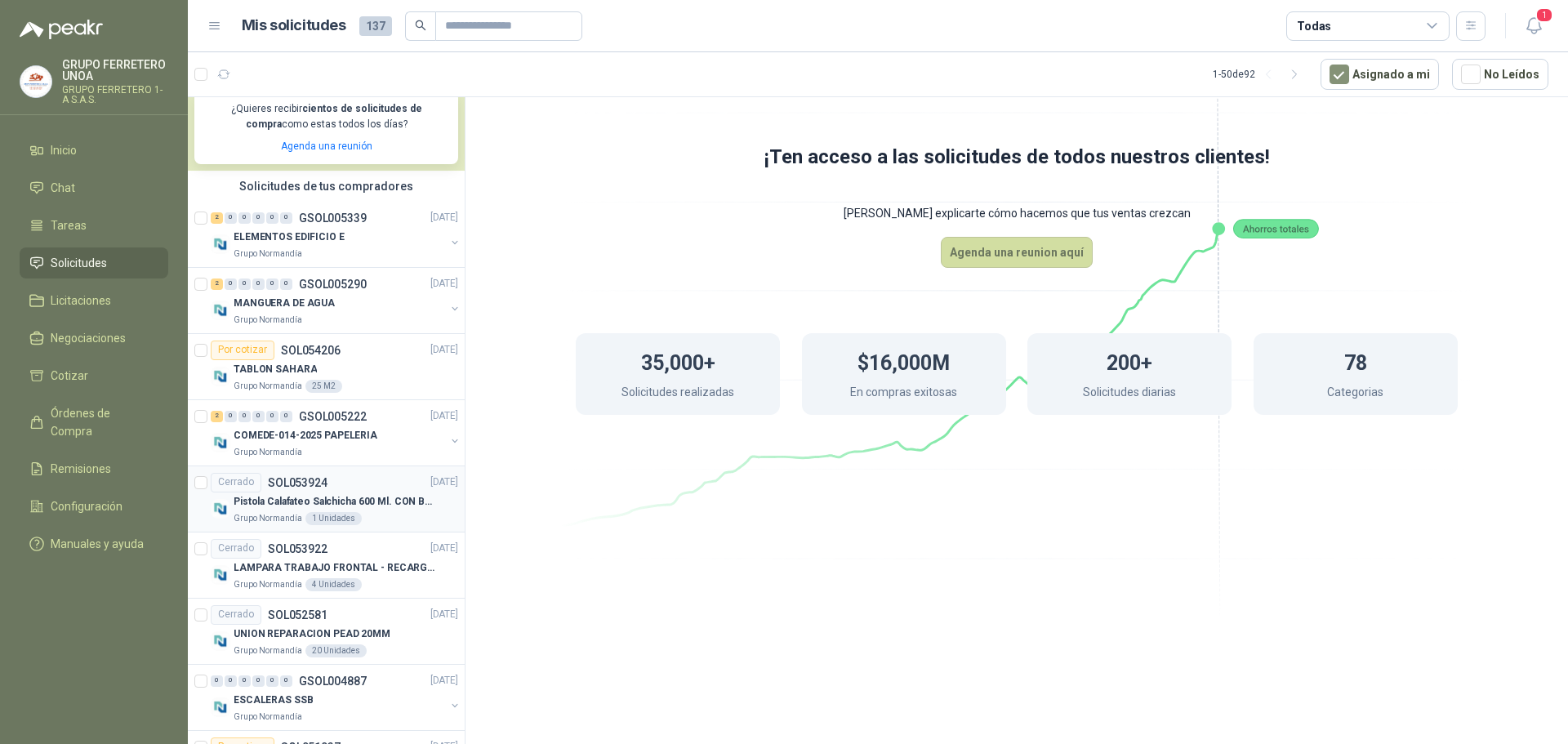
scroll to position [164, 0]
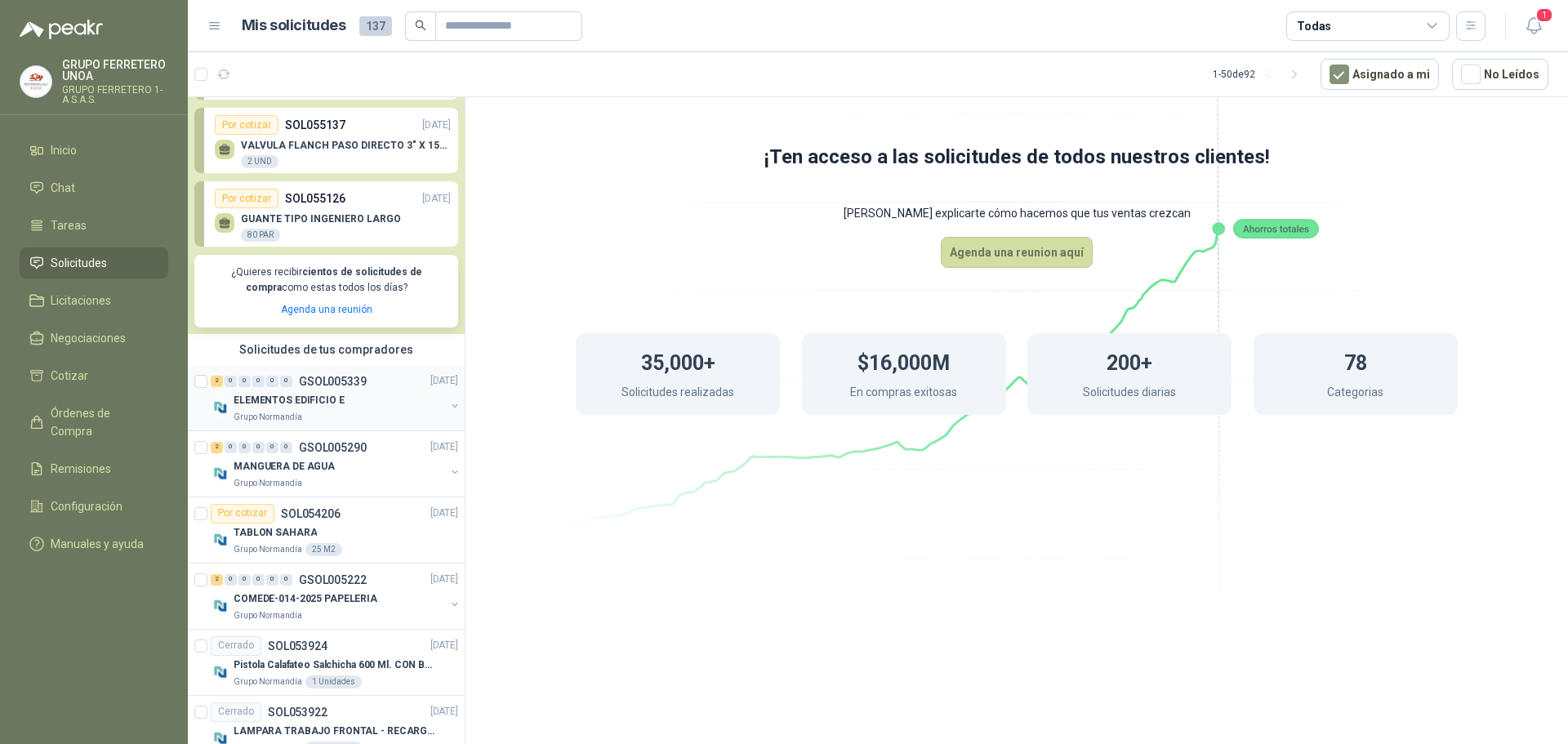
click at [316, 382] on p "GSOL005339" at bounding box center [332, 382] width 68 height 11
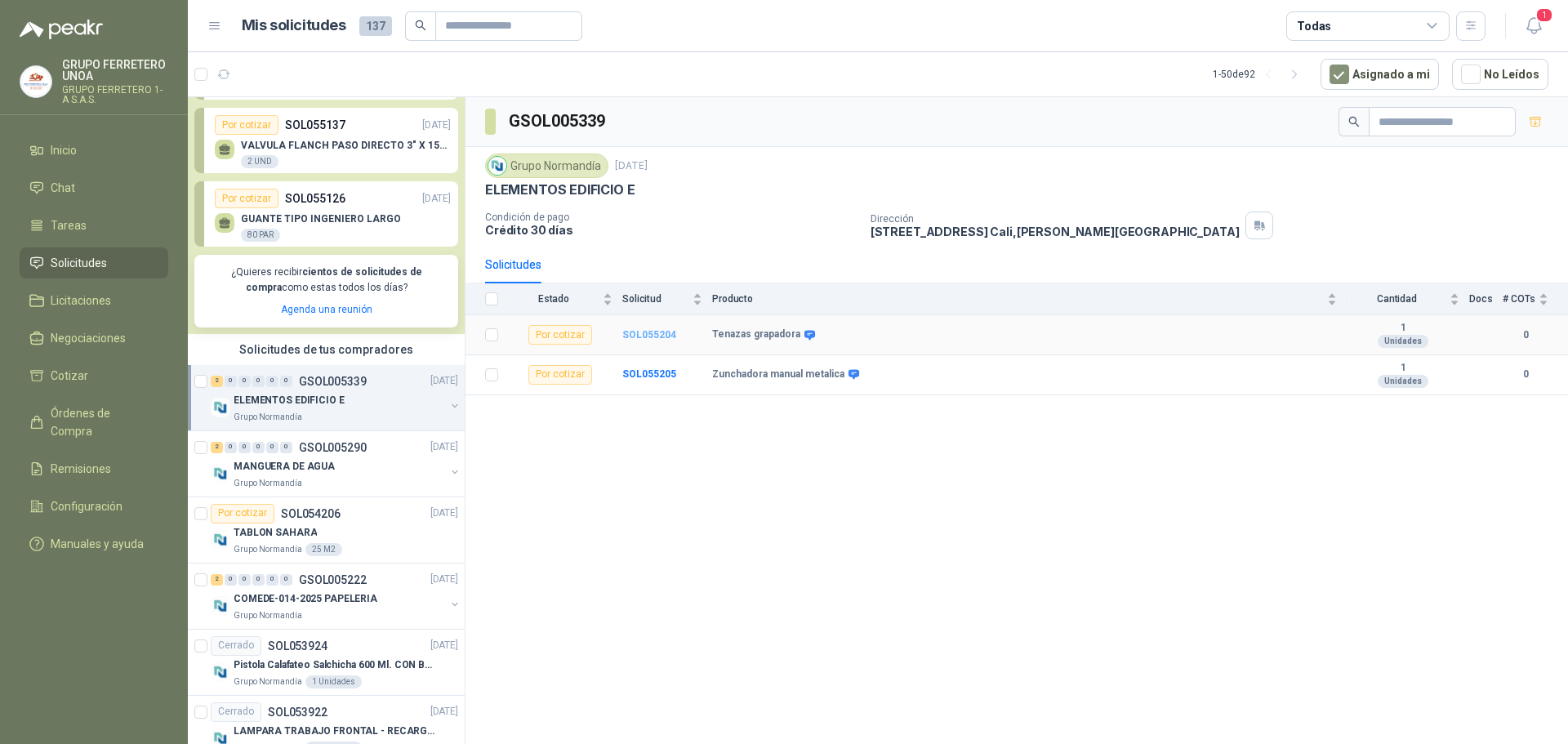
click at [672, 330] on b "SOL055204" at bounding box center [648, 335] width 54 height 11
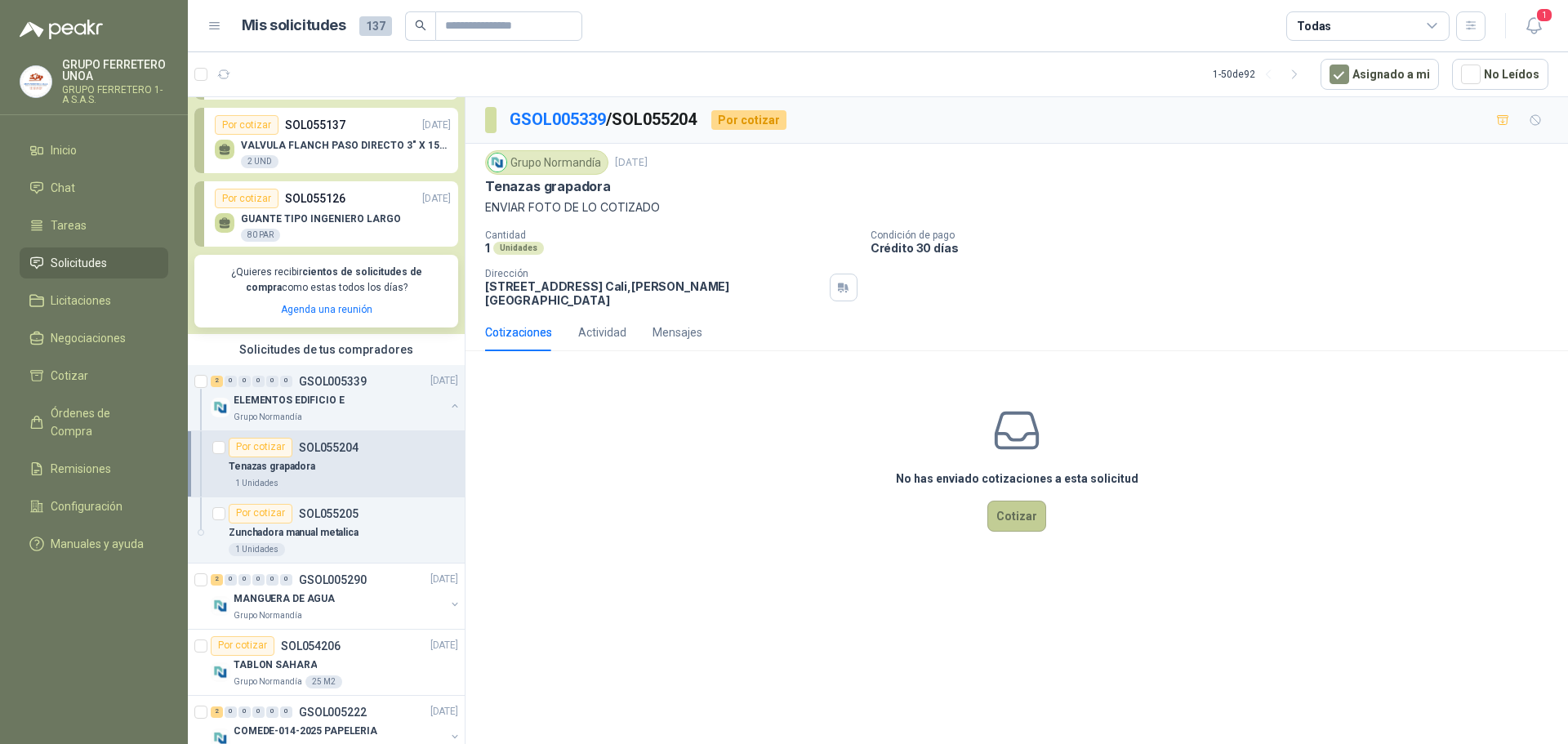
click at [991, 500] on button "Cotizar" at bounding box center [1016, 516] width 59 height 31
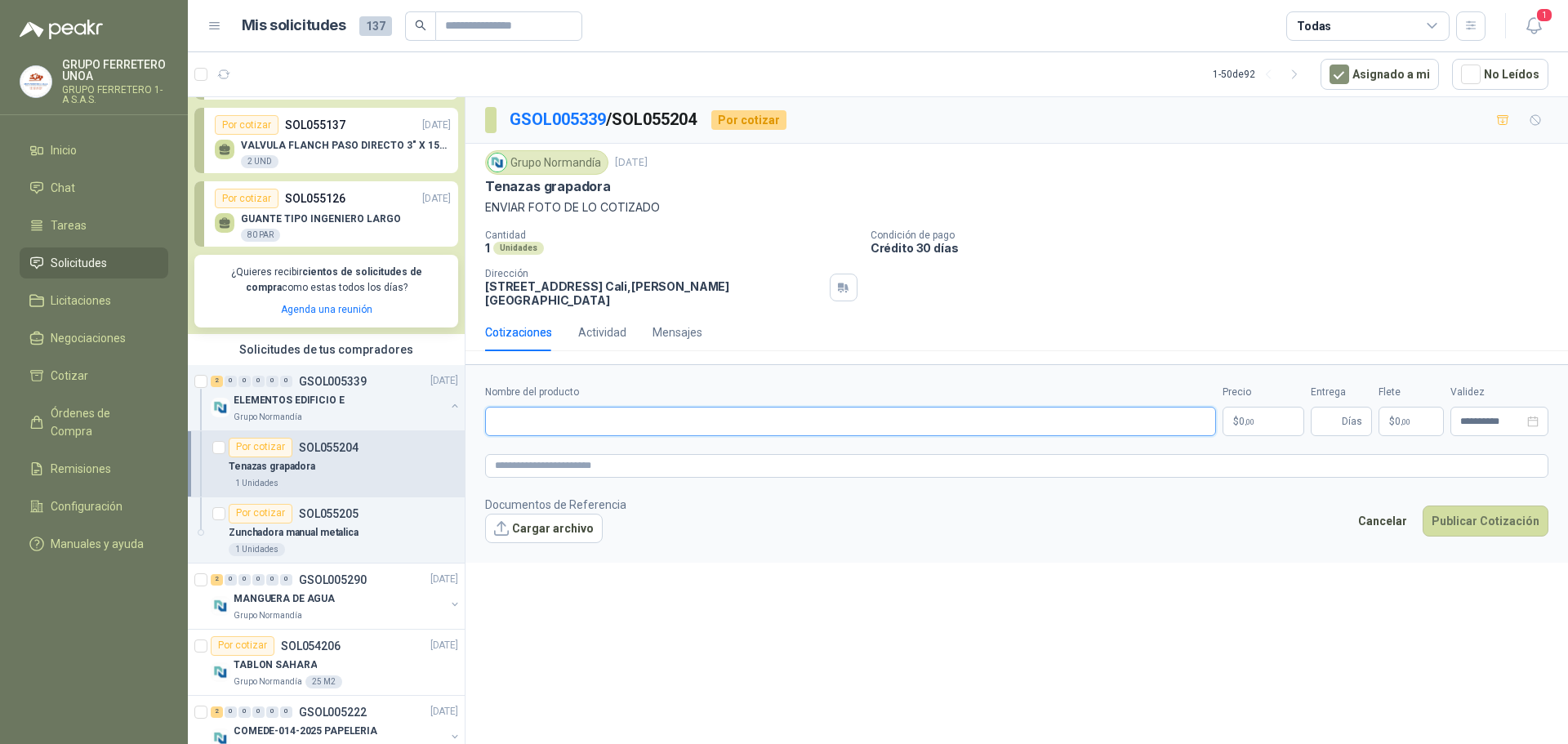
click at [618, 407] on input "Nombre del producto" at bounding box center [850, 421] width 730 height 29
click at [1390, 518] on button "Cancelar" at bounding box center [1382, 520] width 67 height 31
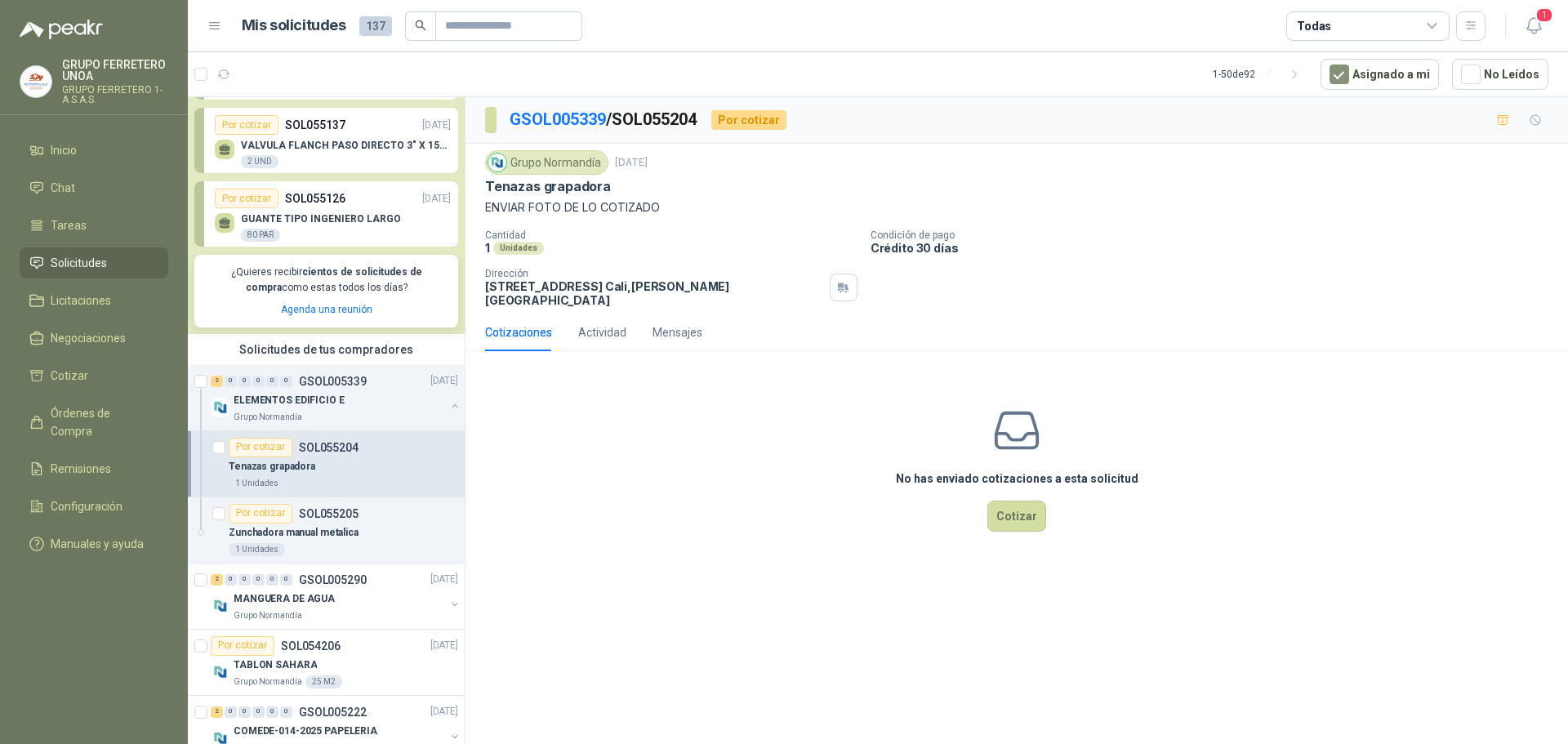
click at [314, 442] on p "SOL055204" at bounding box center [328, 448] width 60 height 11
click at [331, 412] on div "Grupo Normandía" at bounding box center [339, 418] width 211 height 13
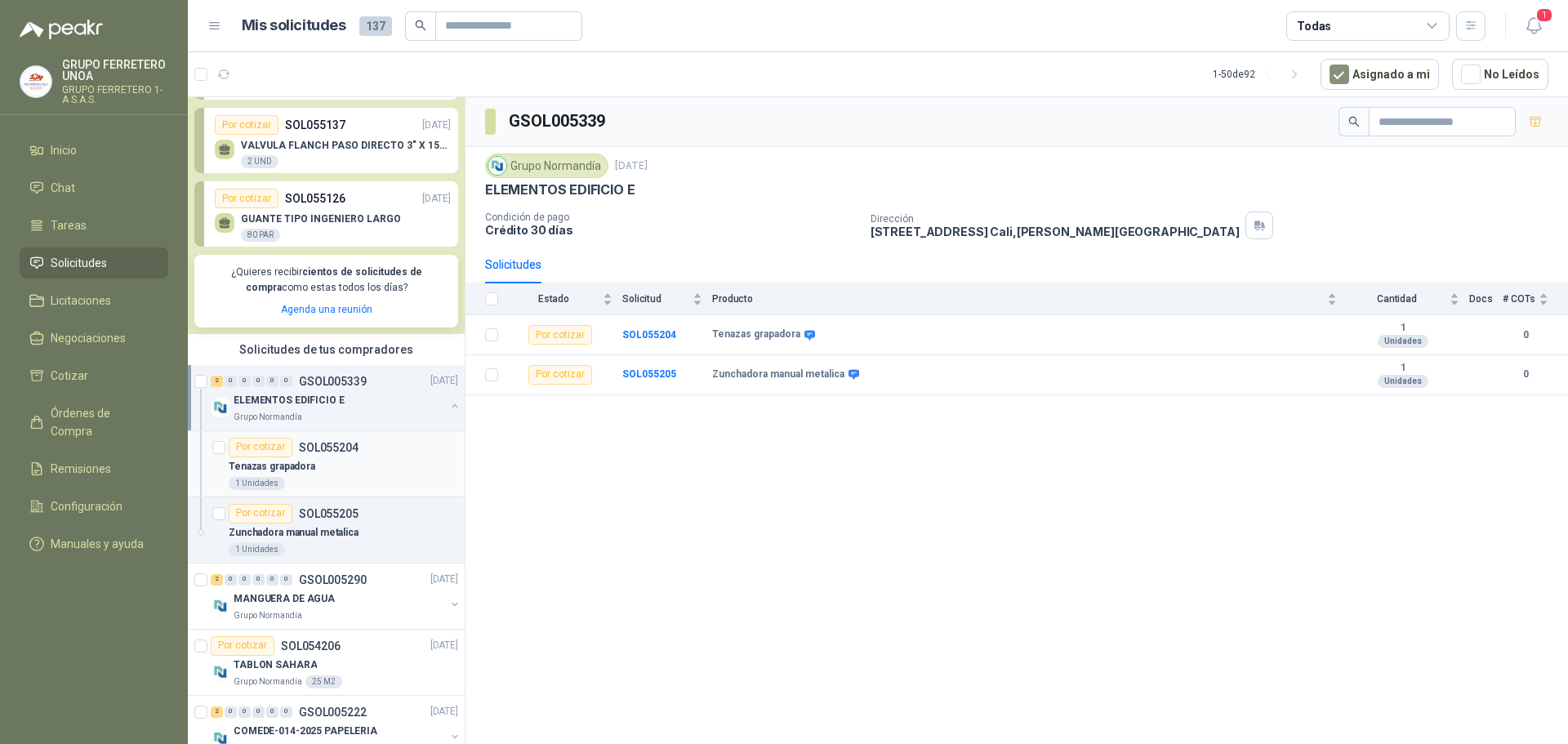
click at [358, 454] on div "Por cotizar SOL055204" at bounding box center [342, 447] width 229 height 20
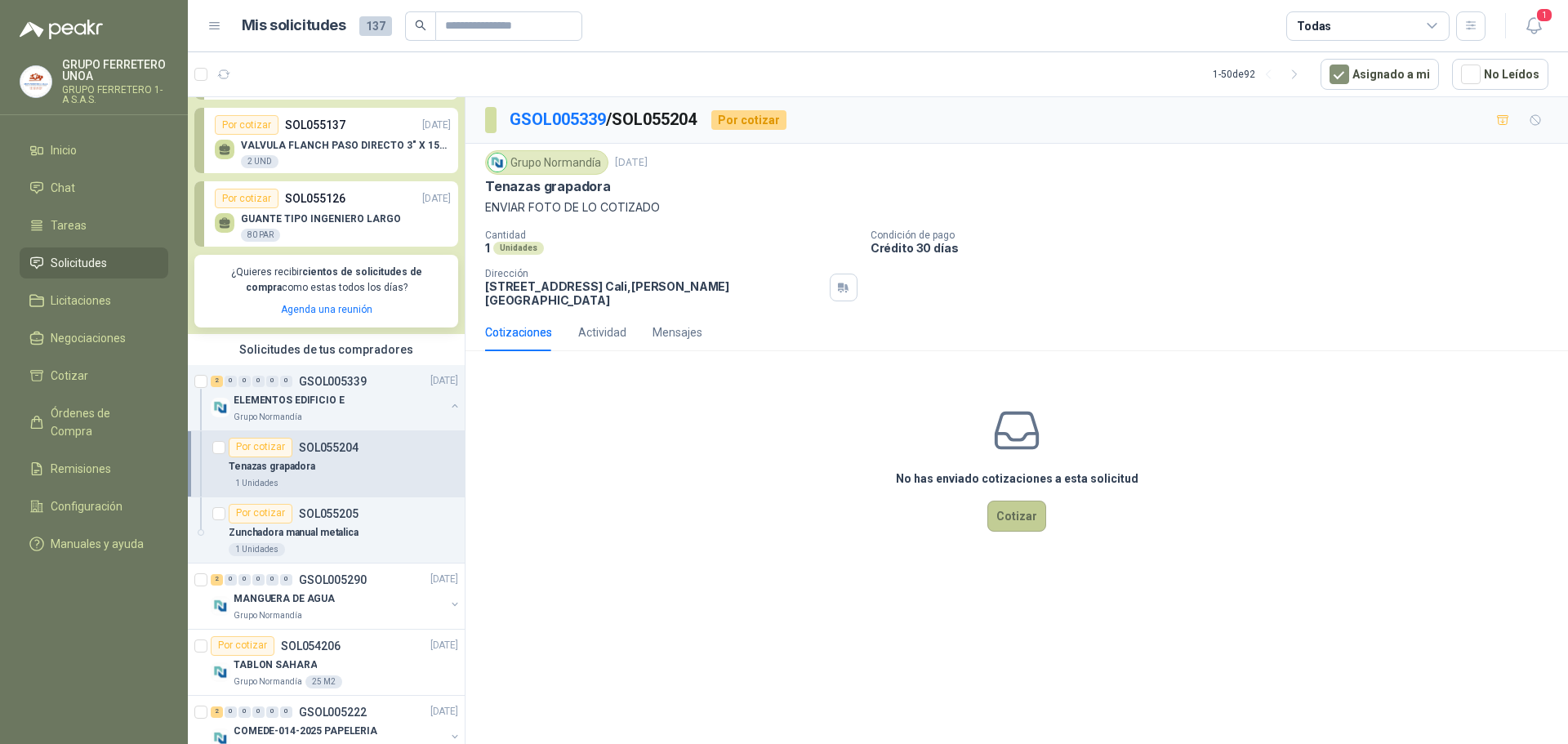
click at [1022, 508] on button "Cotizar" at bounding box center [1016, 516] width 59 height 31
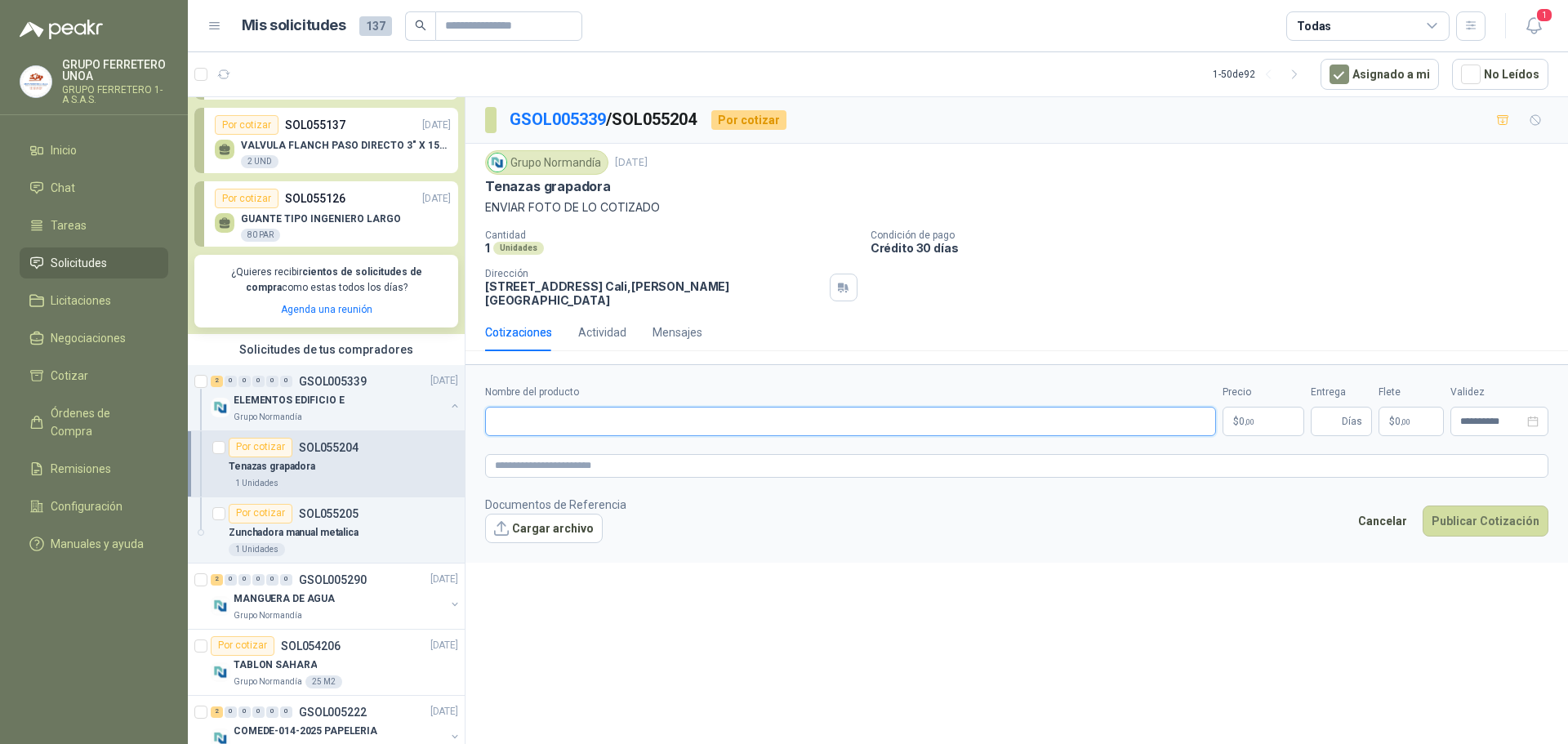
click at [569, 408] on input "Nombre del producto" at bounding box center [850, 421] width 730 height 29
click at [342, 513] on p "SOL055205" at bounding box center [328, 514] width 60 height 11
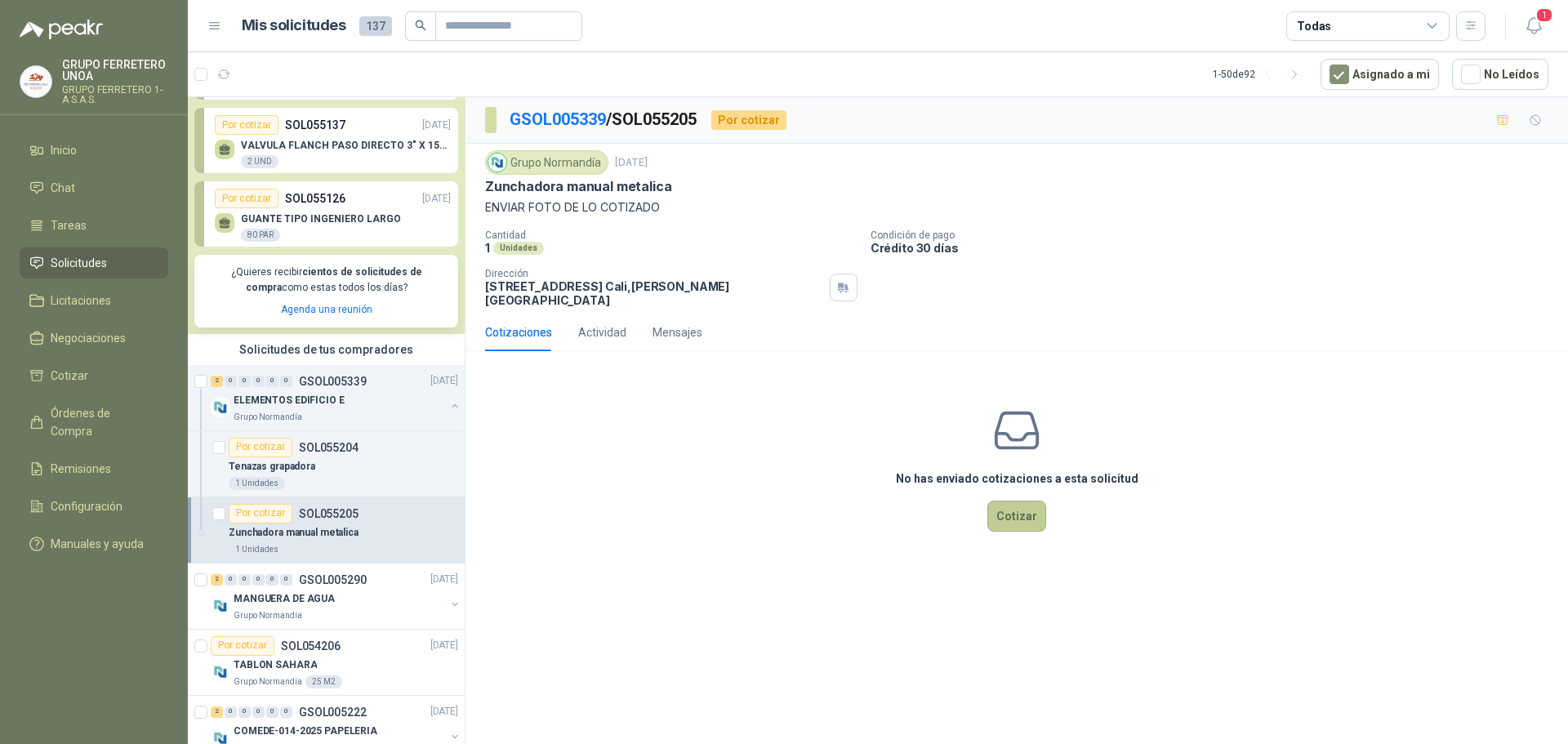
click at [1014, 507] on button "Cotizar" at bounding box center [1016, 516] width 59 height 31
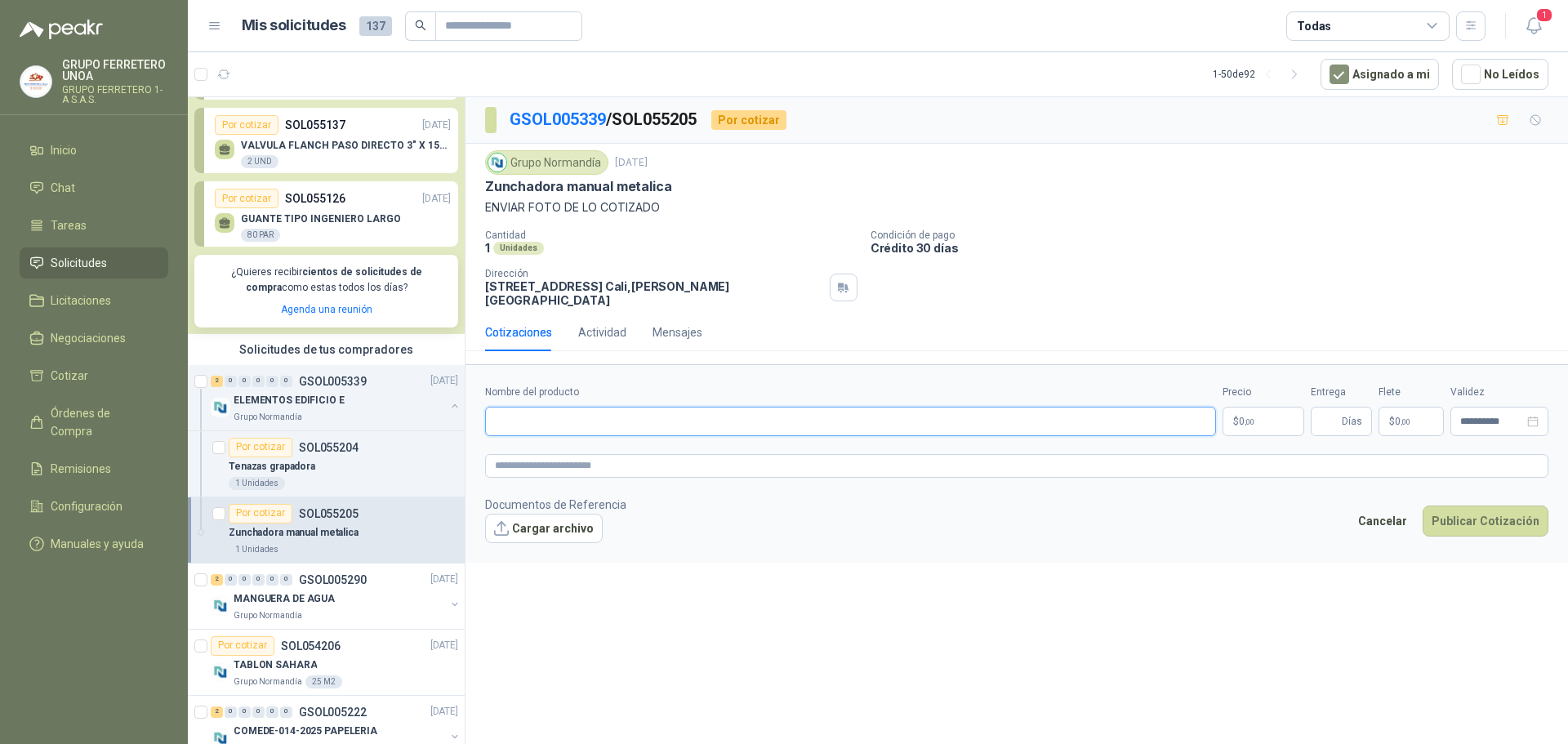
click at [595, 407] on input "Nombre del producto" at bounding box center [850, 421] width 730 height 29
click at [1253, 407] on p "$ 0 ,00" at bounding box center [1263, 421] width 82 height 29
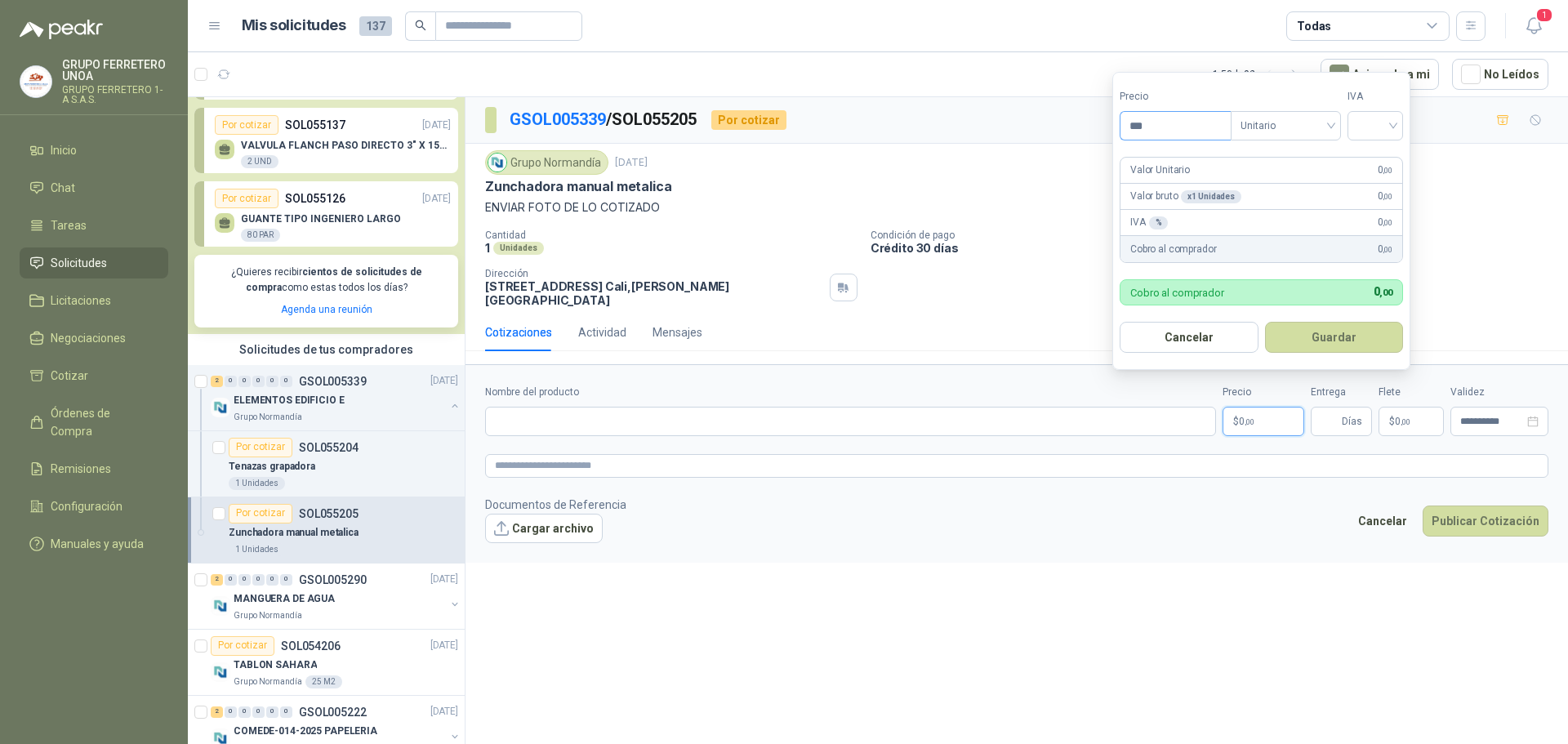
click at [1183, 120] on input "***" at bounding box center [1175, 126] width 110 height 28
click at [1285, 122] on span "Unitario" at bounding box center [1285, 126] width 90 height 25
click at [1369, 132] on input "search" at bounding box center [1375, 125] width 36 height 25
click at [1220, 170] on div "Valor Unitario 0 ,00" at bounding box center [1261, 170] width 281 height 26
click at [1233, 165] on div "Valor Unitario 0 ,00" at bounding box center [1261, 170] width 281 height 26
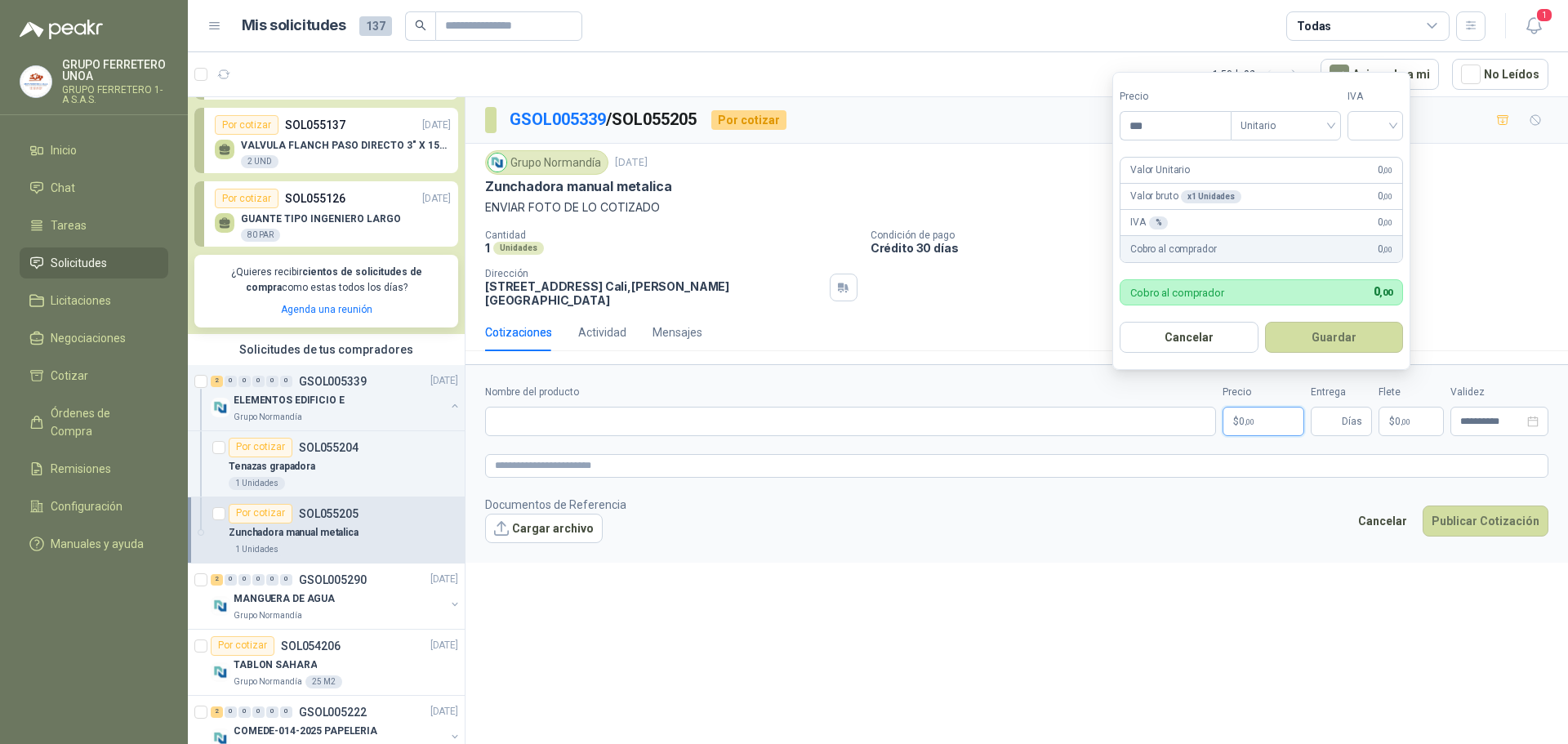
click at [1228, 195] on div "x 1 Unidades" at bounding box center [1211, 197] width 61 height 13
click at [1216, 282] on div "Cobro al comprador 0 ,00" at bounding box center [1261, 292] width 283 height 26
click at [1148, 121] on input "***" at bounding box center [1175, 126] width 110 height 28
click at [1253, 127] on span "Unitario" at bounding box center [1285, 126] width 90 height 25
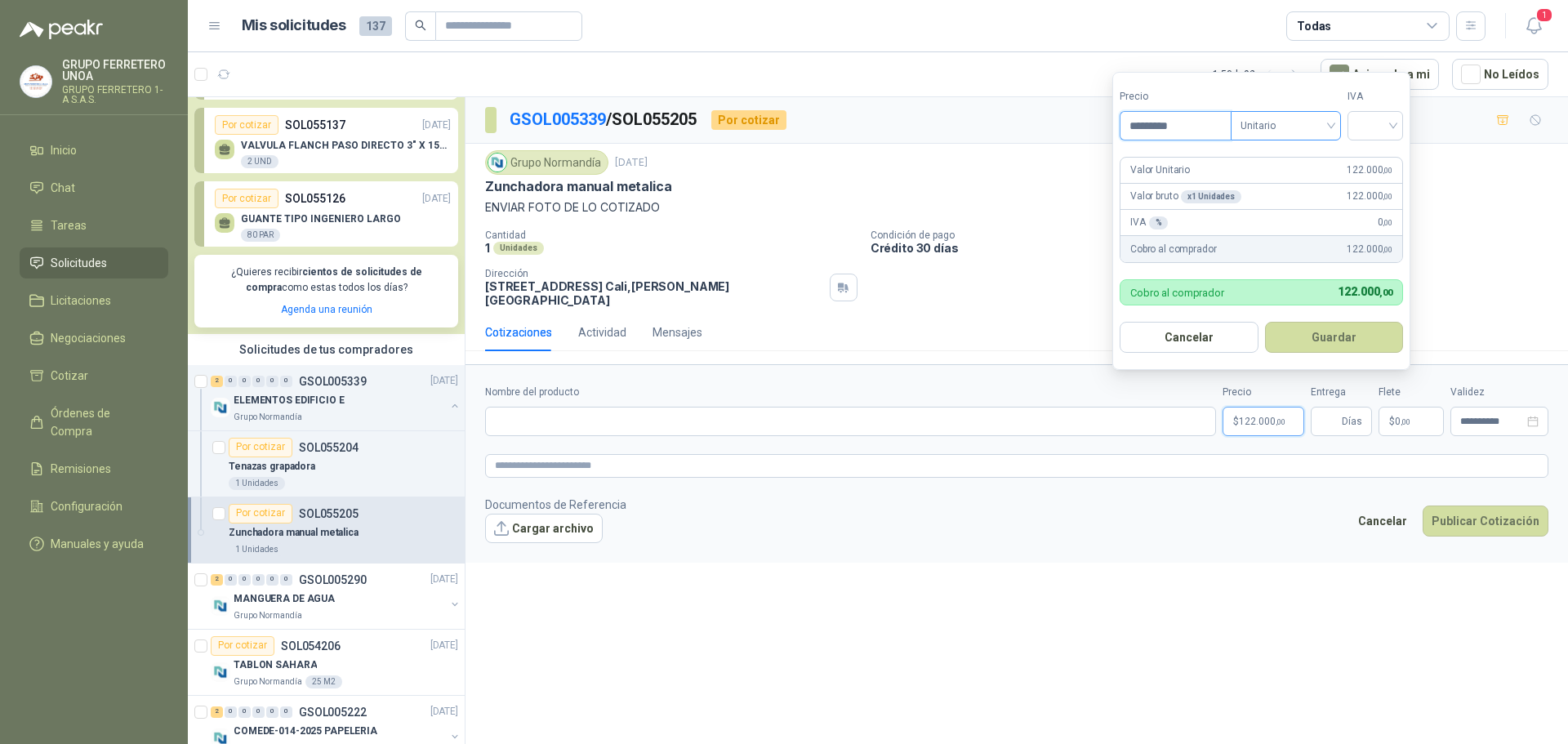
type input "*********"
click at [1371, 128] on input "search" at bounding box center [1375, 125] width 36 height 25
click at [1379, 154] on div "19%" at bounding box center [1379, 159] width 30 height 18
click at [1313, 326] on button "Guardar" at bounding box center [1337, 337] width 141 height 31
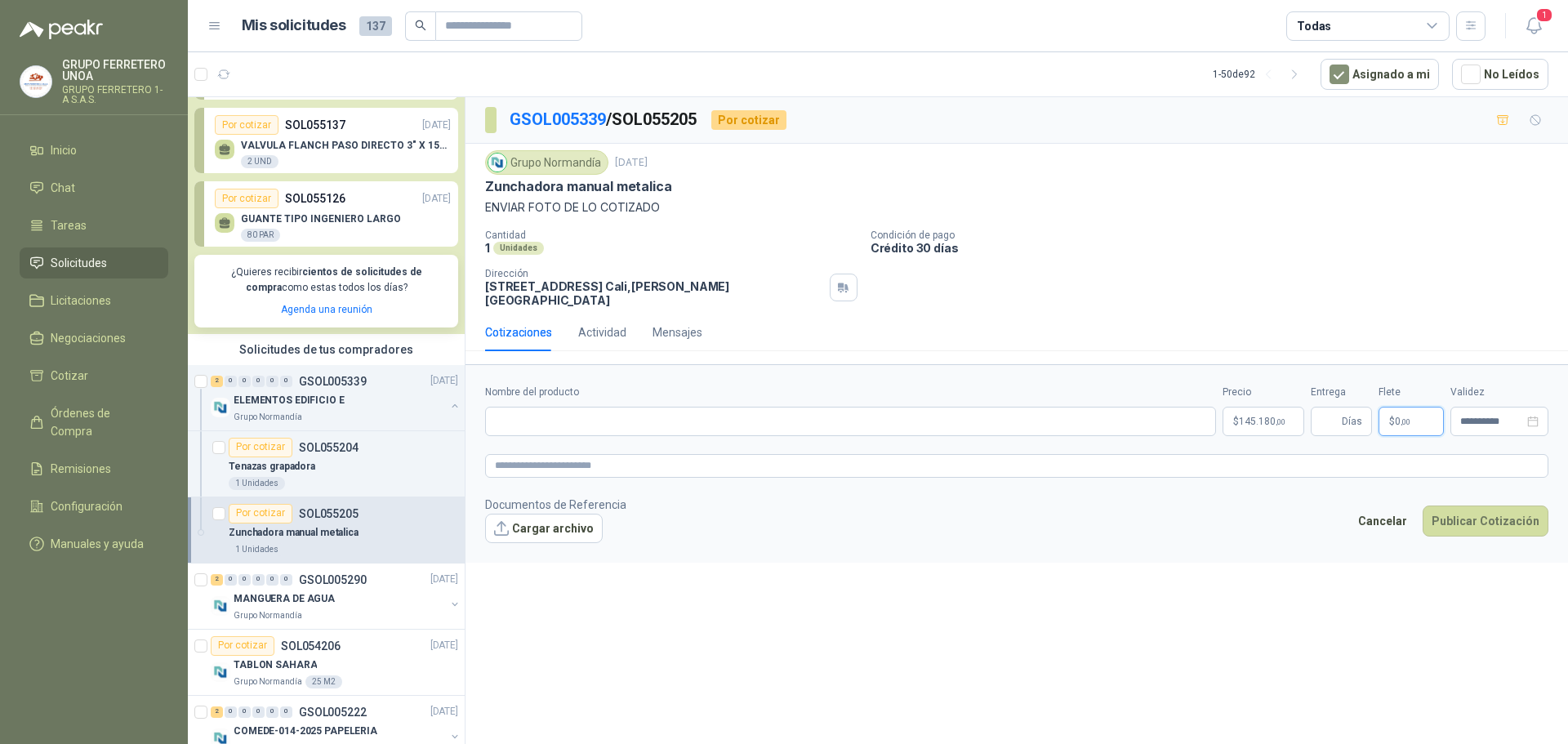
click at [1399, 417] on span "0 ,00" at bounding box center [1403, 421] width 15 height 10
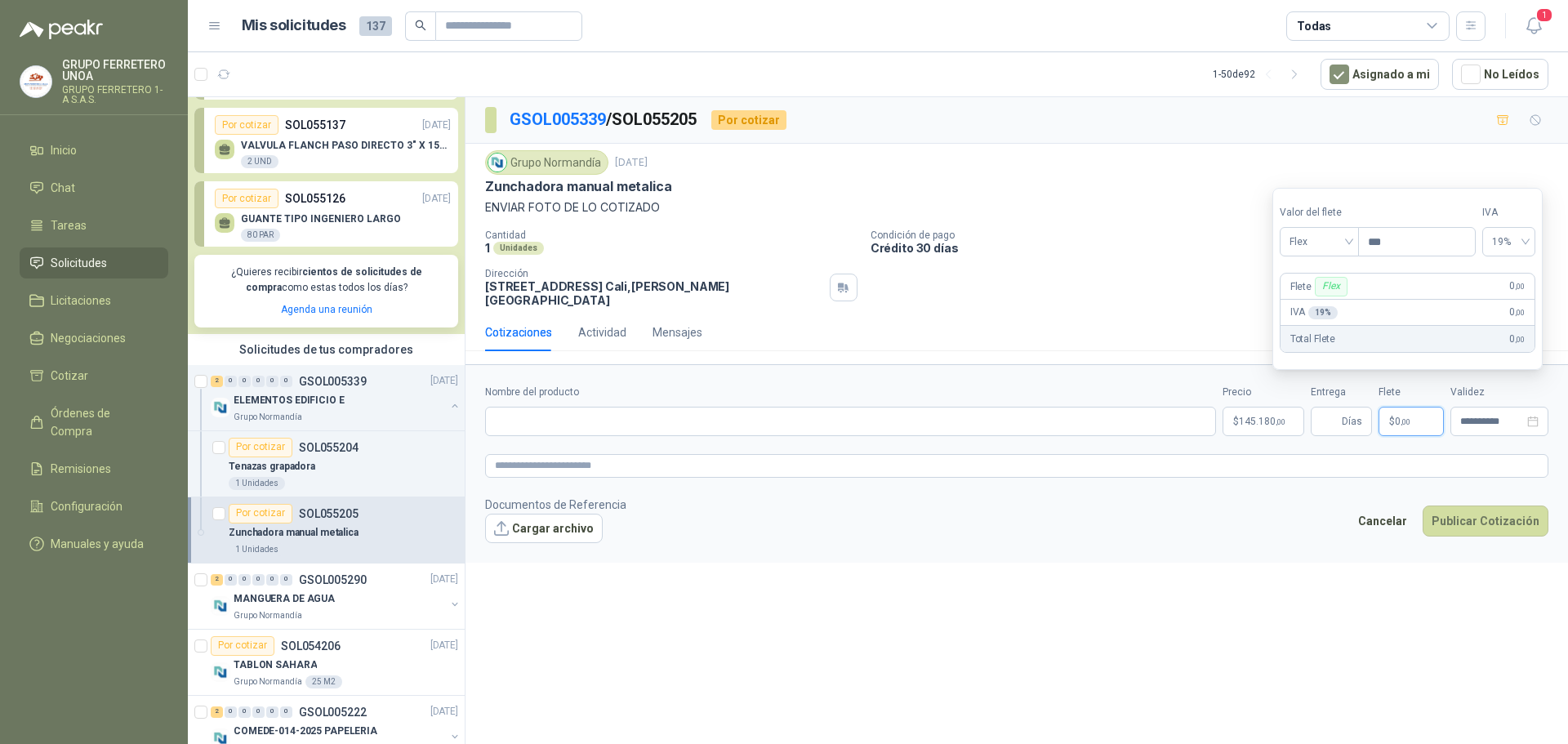
click at [1296, 518] on footer "Documentos de Referencia Cargar archivo Cancelar Publicar Cotización" at bounding box center [1016, 519] width 1063 height 48
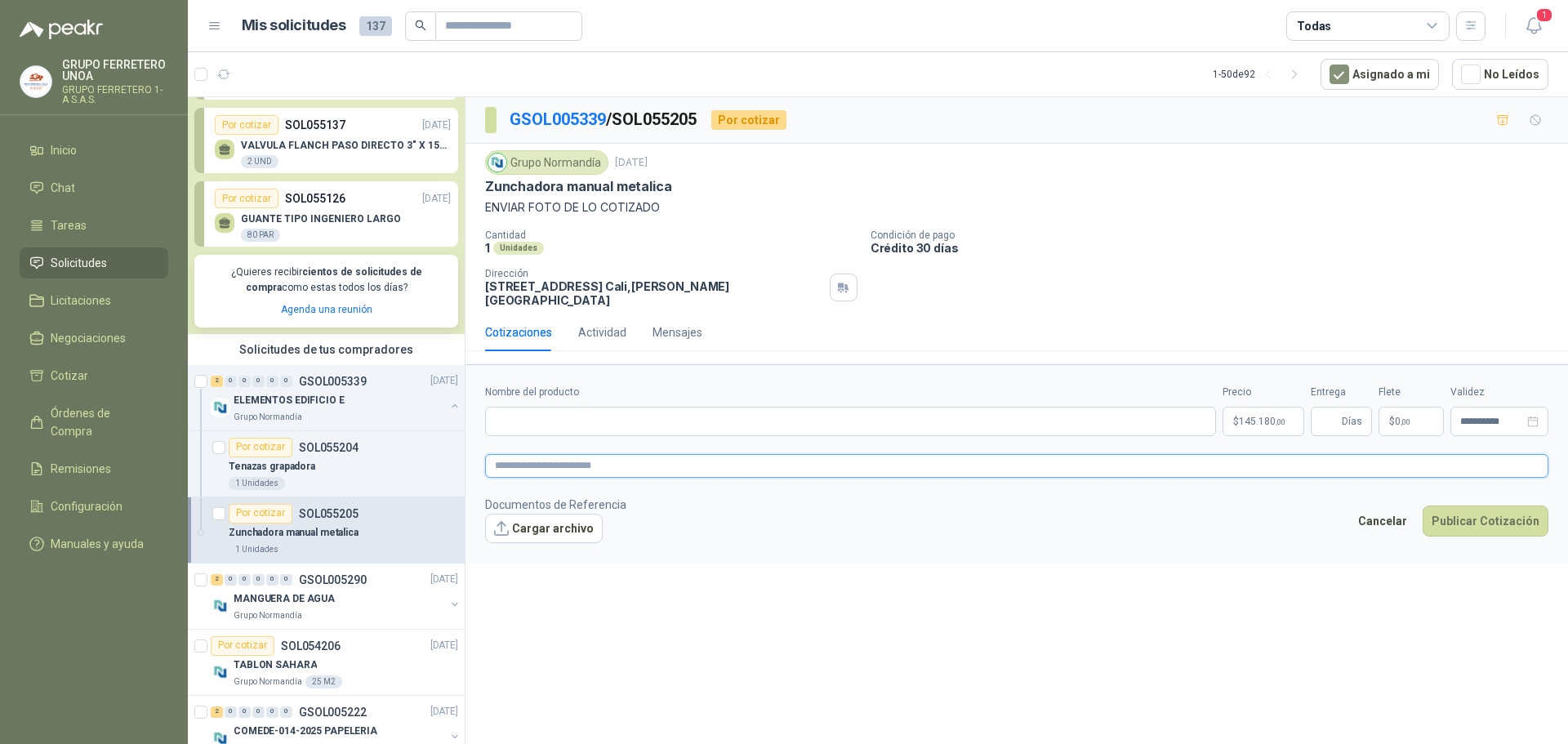
click at [1166, 454] on textarea at bounding box center [1016, 465] width 1063 height 24
click at [1388, 505] on button "Cancelar" at bounding box center [1382, 520] width 67 height 31
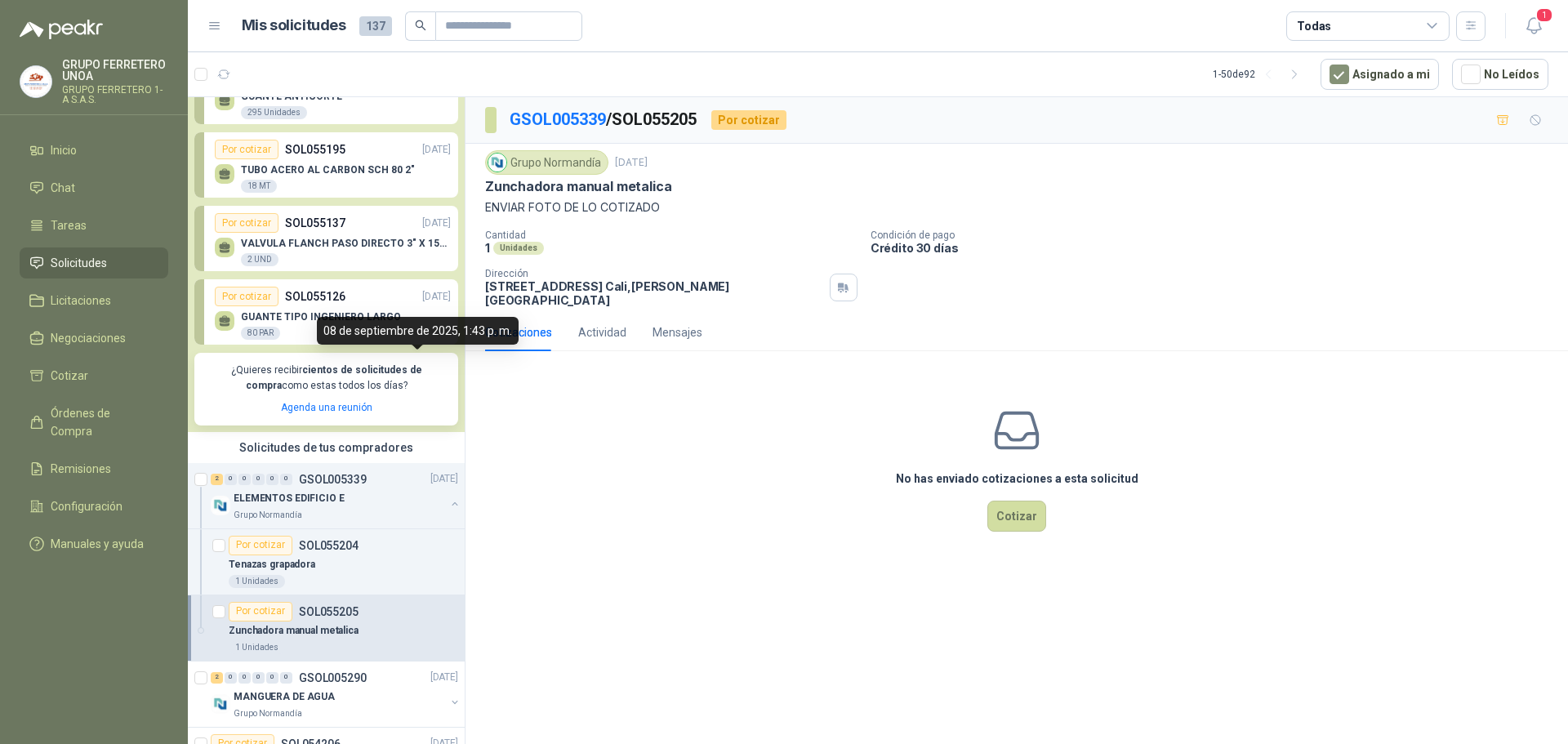
scroll to position [164, 0]
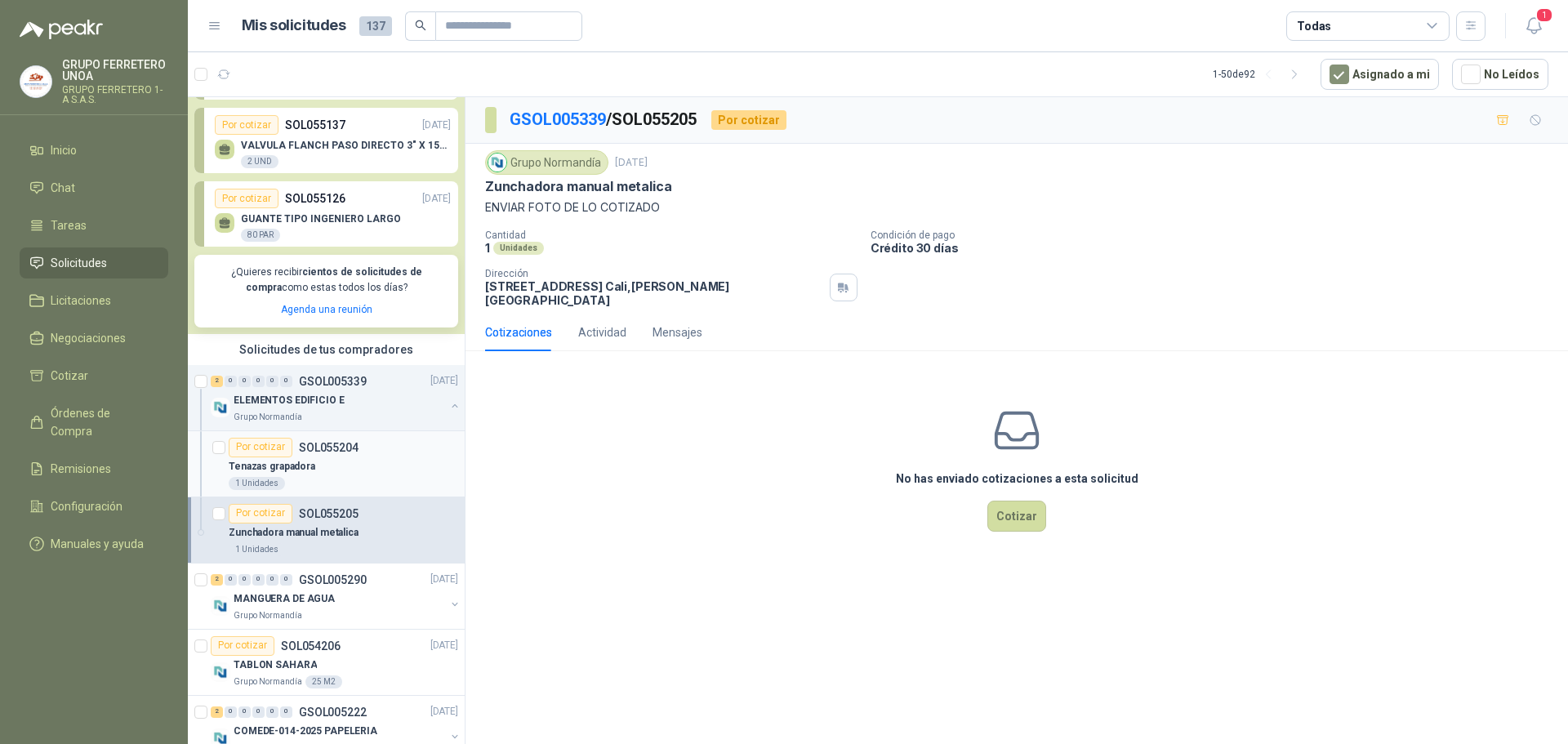
click at [325, 449] on p "SOL055204" at bounding box center [328, 448] width 60 height 11
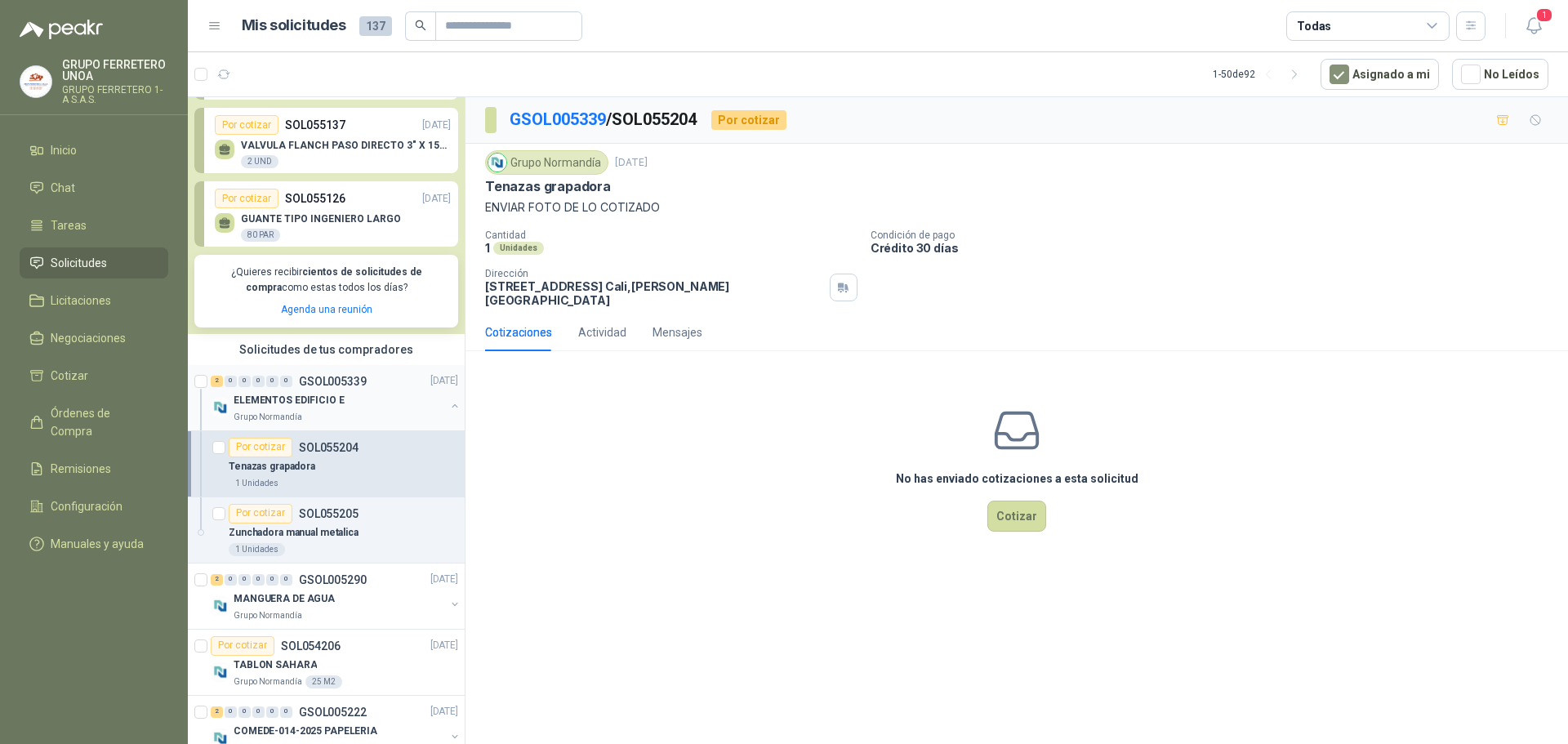
click at [326, 400] on p "ELEMENTOS EDIFICIO E" at bounding box center [289, 401] width 111 height 15
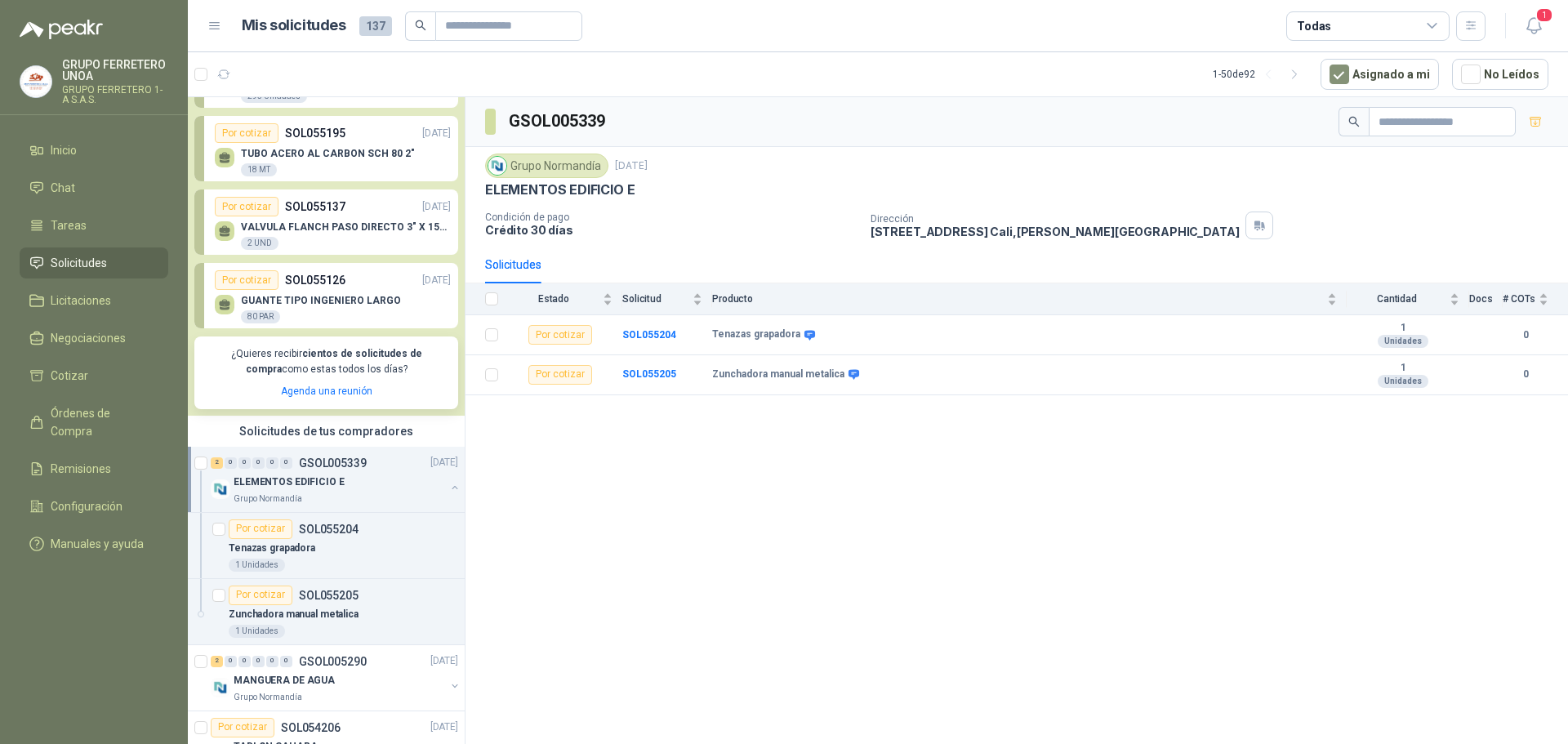
scroll to position [164, 0]
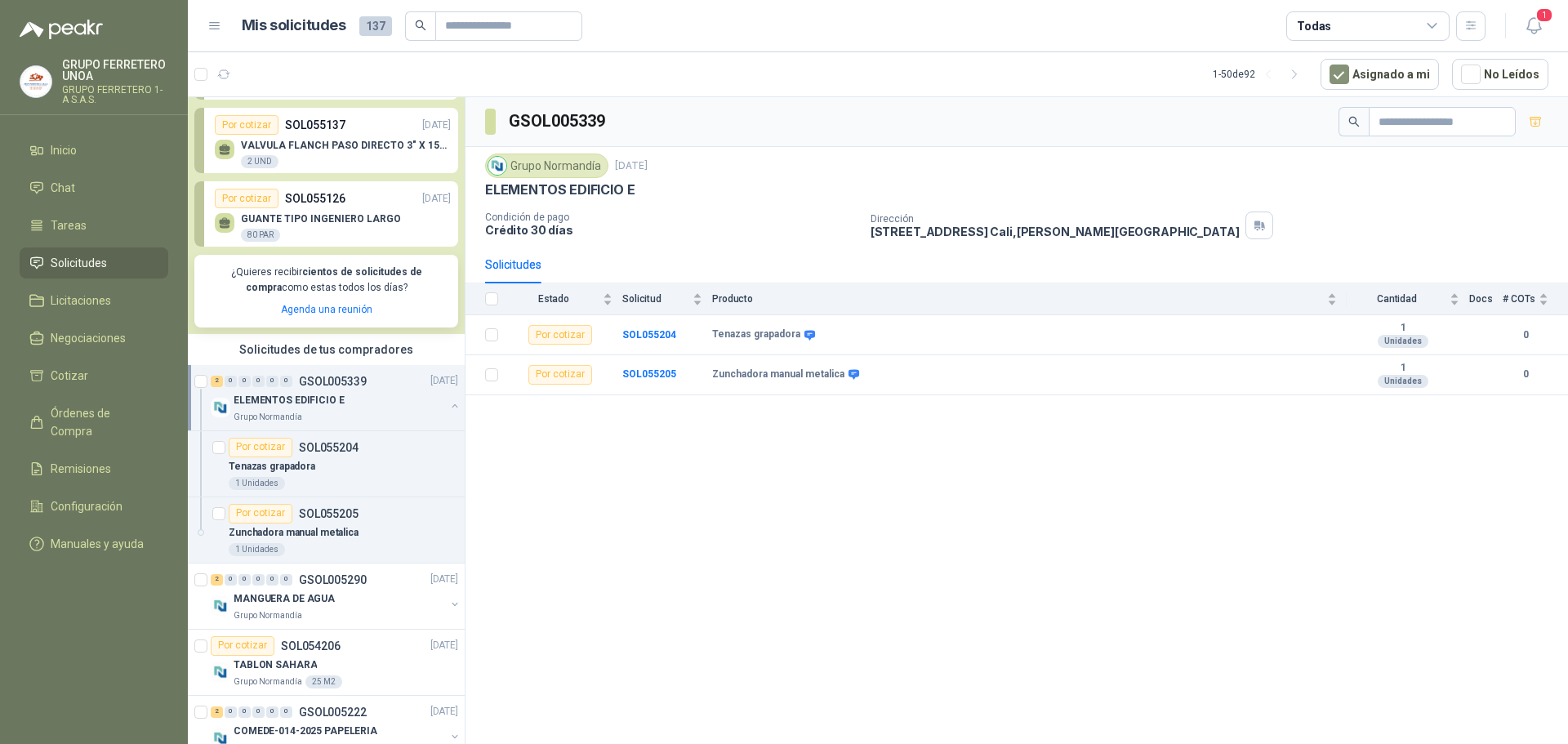
click at [448, 407] on button "button" at bounding box center [455, 406] width 13 height 13
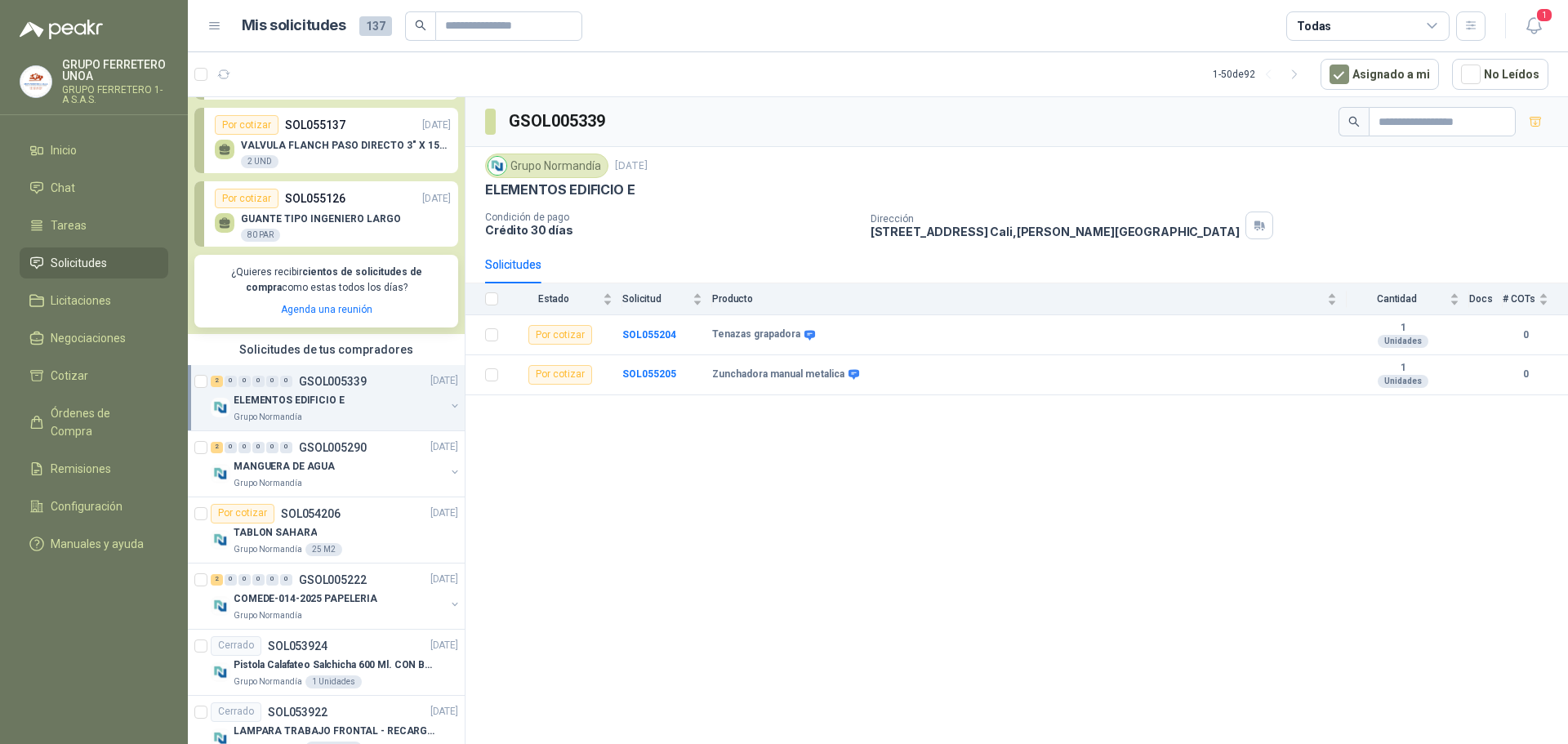
click at [448, 407] on button "button" at bounding box center [455, 406] width 13 height 13
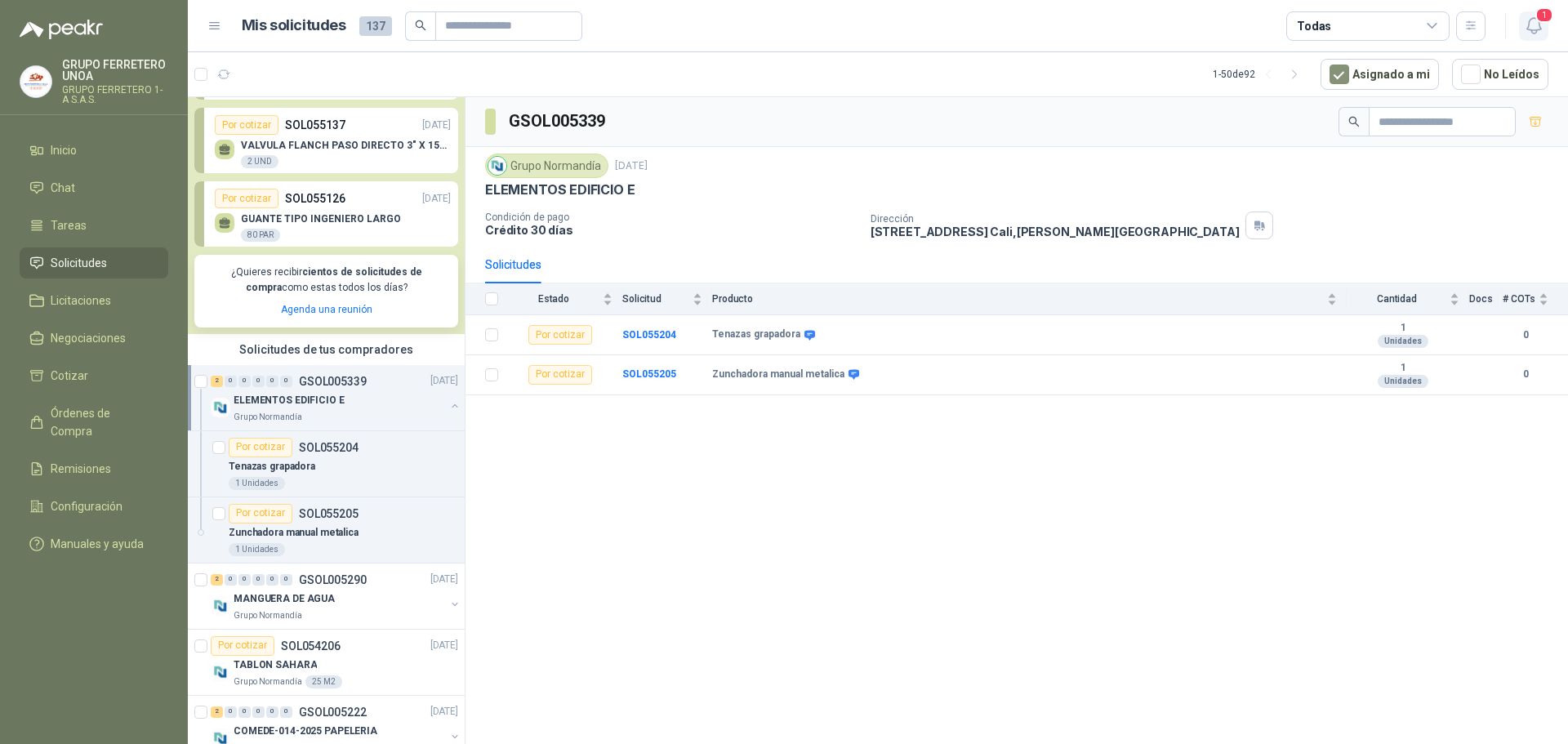
click at [1540, 25] on icon "button" at bounding box center [1533, 25] width 20 height 20
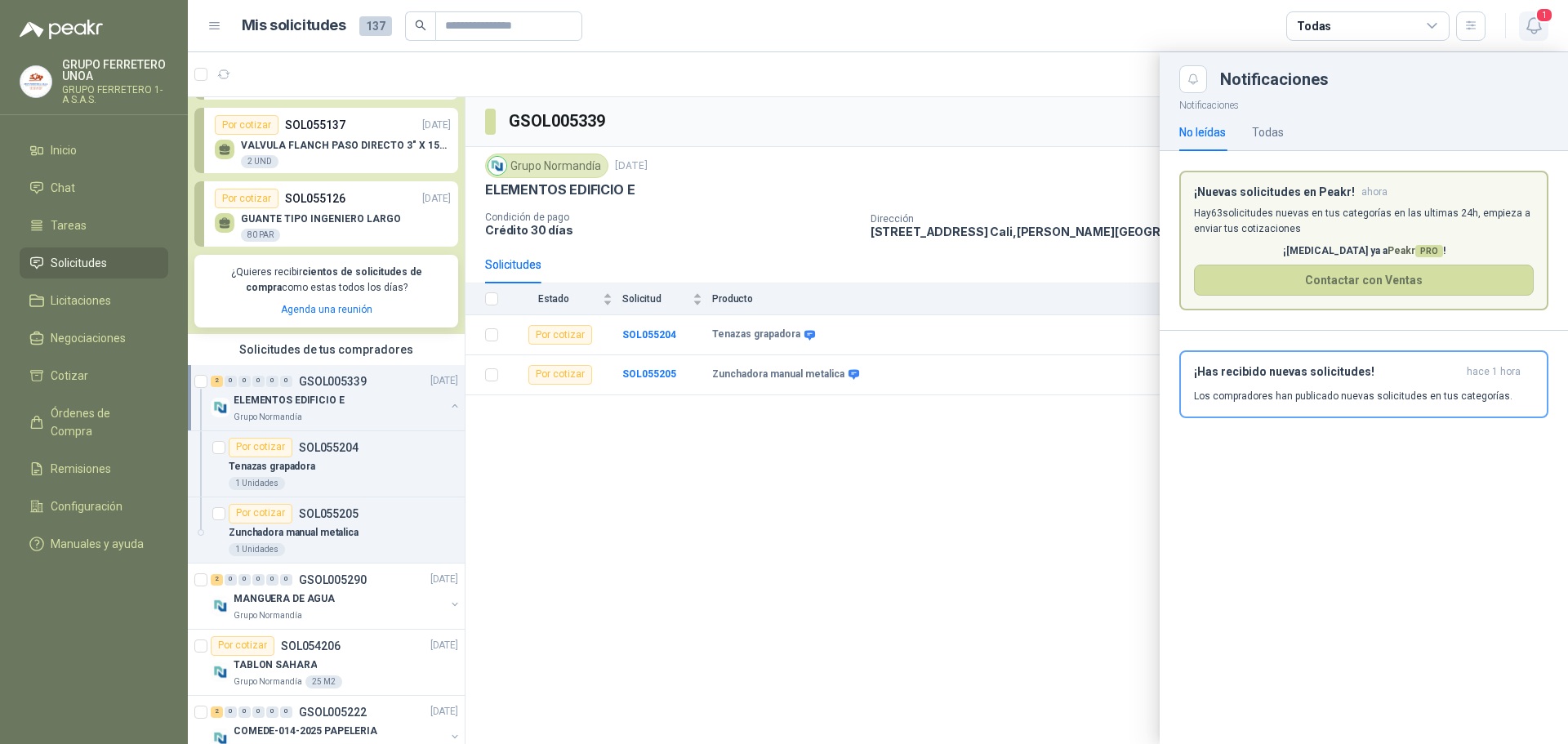
click at [1540, 25] on icon "button" at bounding box center [1533, 25] width 20 height 20
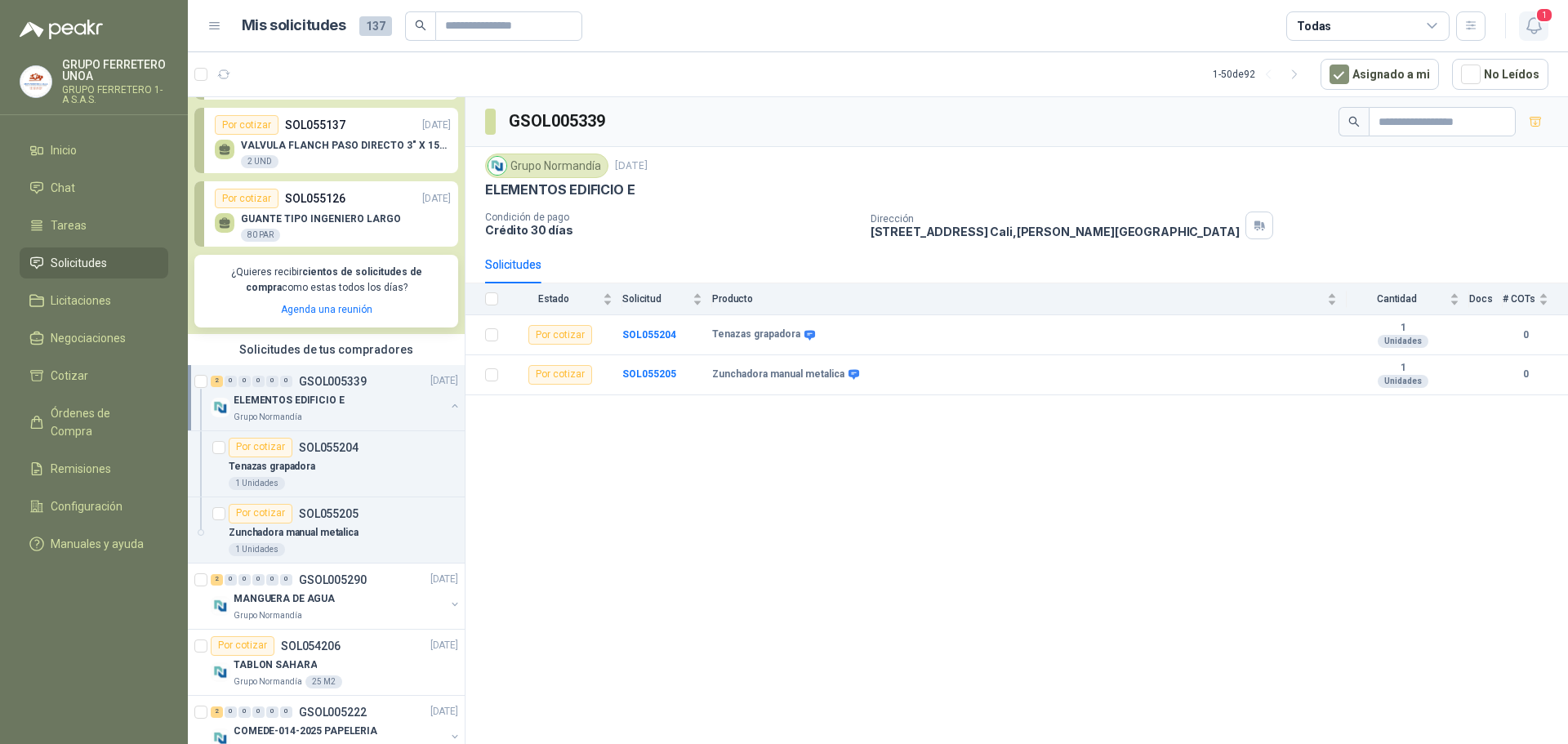
click at [1538, 21] on span "1" at bounding box center [1543, 15] width 18 height 15
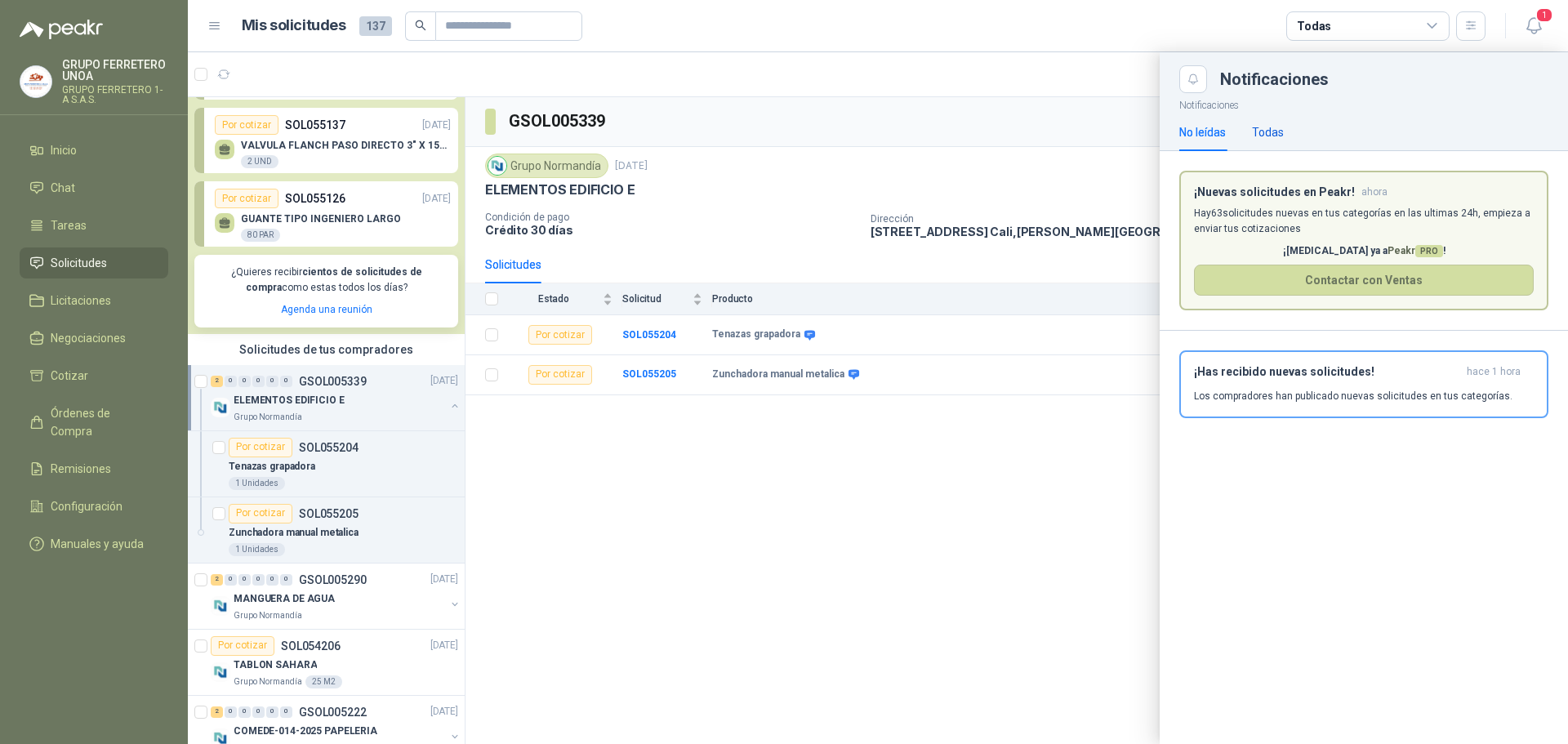
click at [1277, 130] on div "Todas" at bounding box center [1267, 132] width 31 height 18
click at [1307, 393] on p "Los compradores han publicado nuevas solicitudes en tus categorías." at bounding box center [1352, 396] width 319 height 14
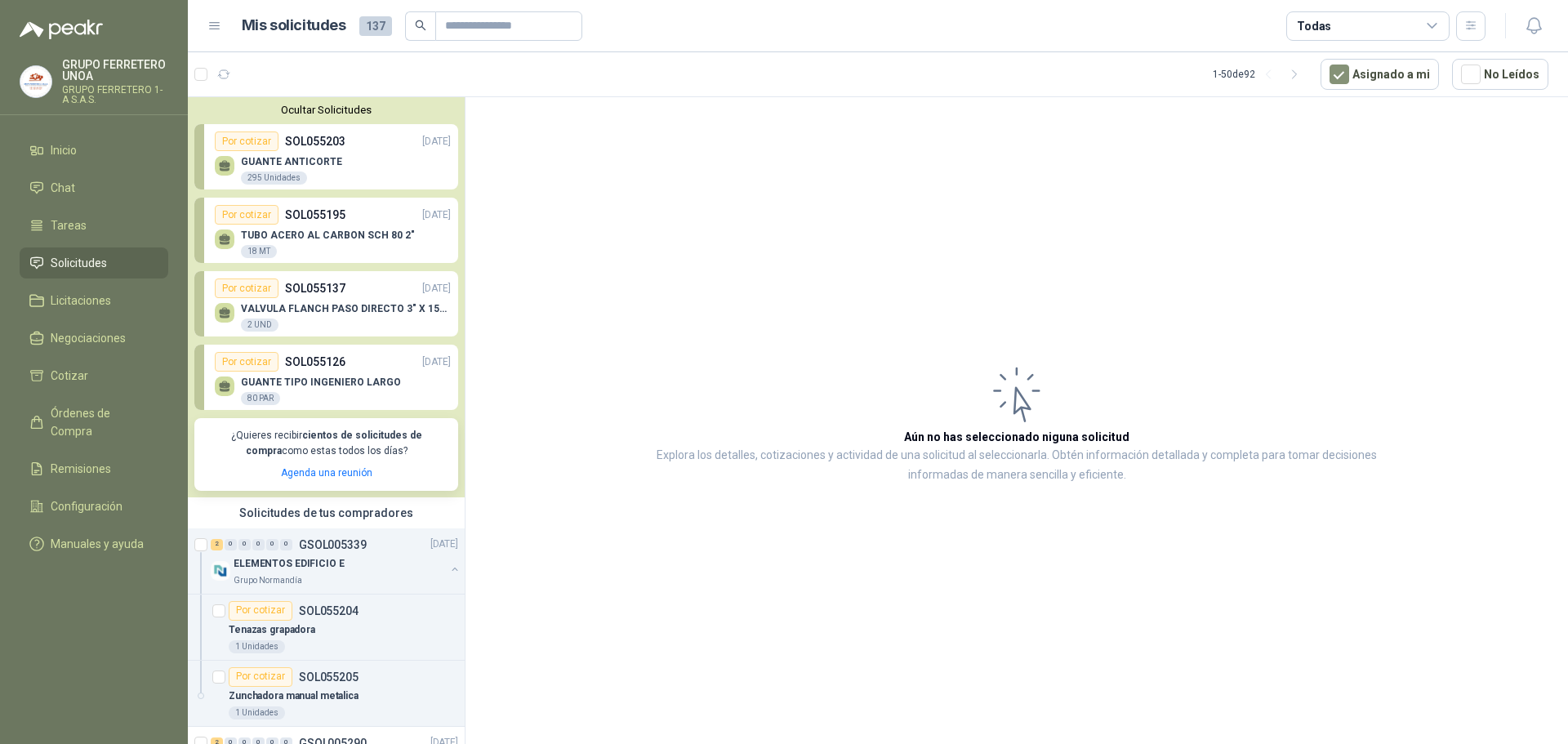
click at [351, 438] on b "cientos de solicitudes de compra" at bounding box center [333, 443] width 176 height 27
click at [328, 543] on p "GSOL005339" at bounding box center [332, 545] width 68 height 11
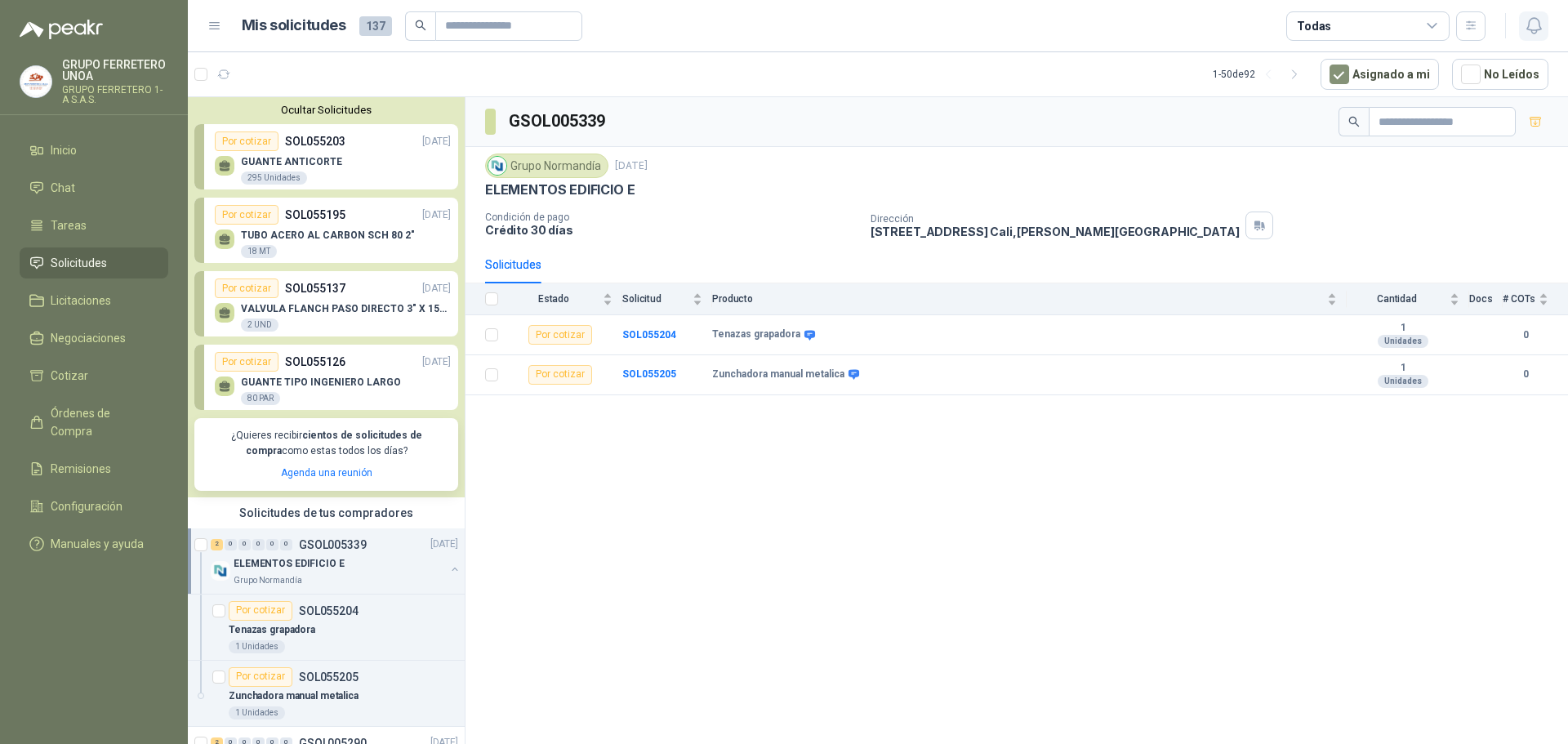
click at [1542, 18] on icon "button" at bounding box center [1533, 25] width 20 height 20
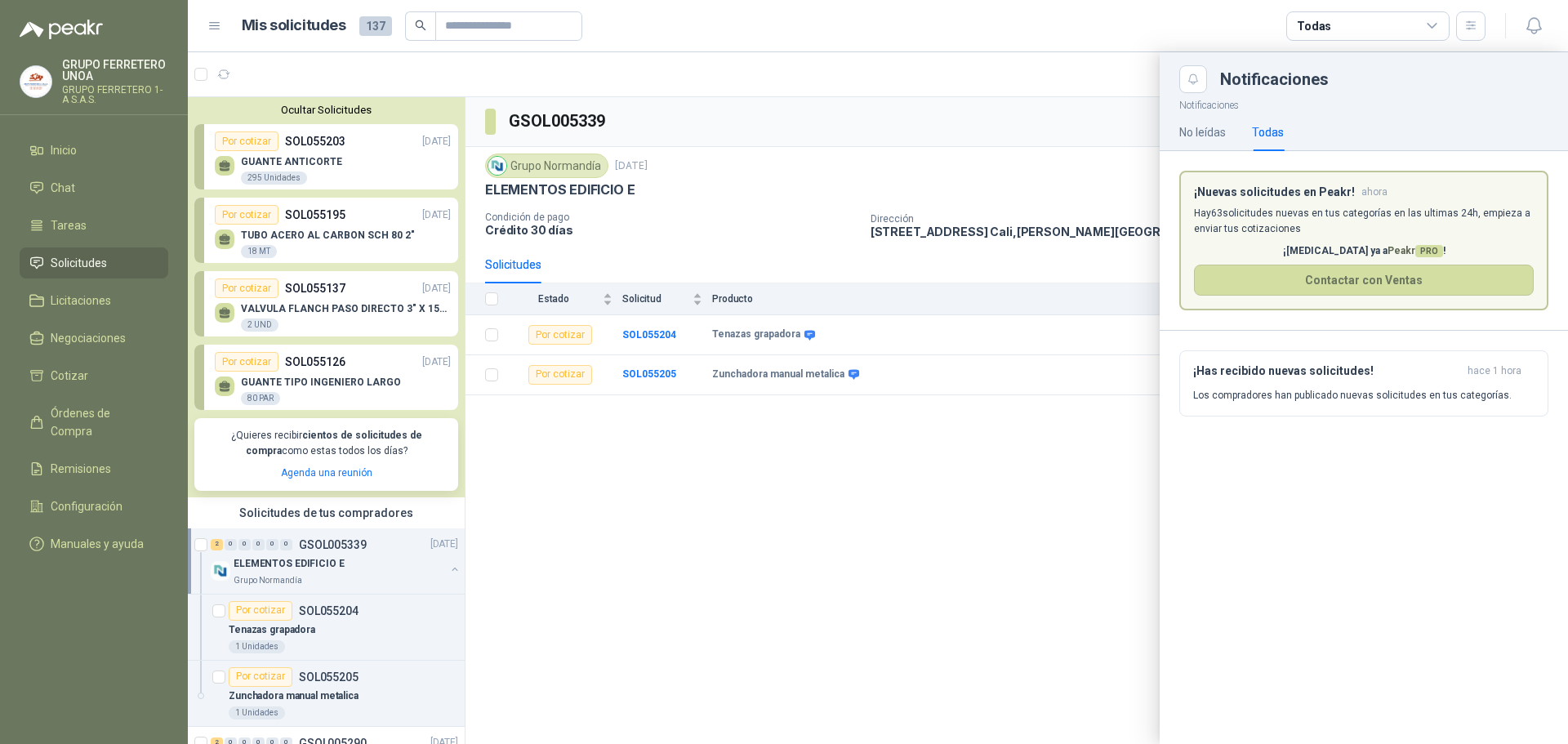
click at [1387, 248] on span "Peakr PRO" at bounding box center [1415, 251] width 55 height 11
click at [1372, 274] on button "Contactar con Ventas" at bounding box center [1363, 280] width 339 height 31
